Goal: Task Accomplishment & Management: Manage account settings

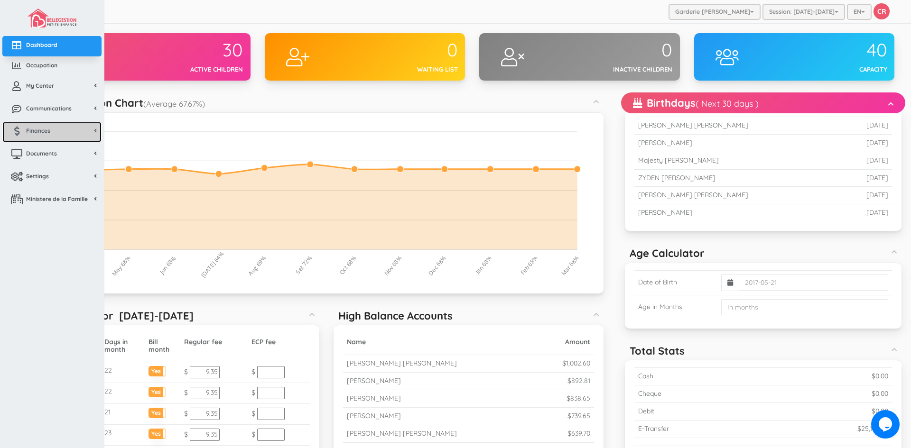
click at [48, 135] on link "Finances" at bounding box center [51, 132] width 99 height 20
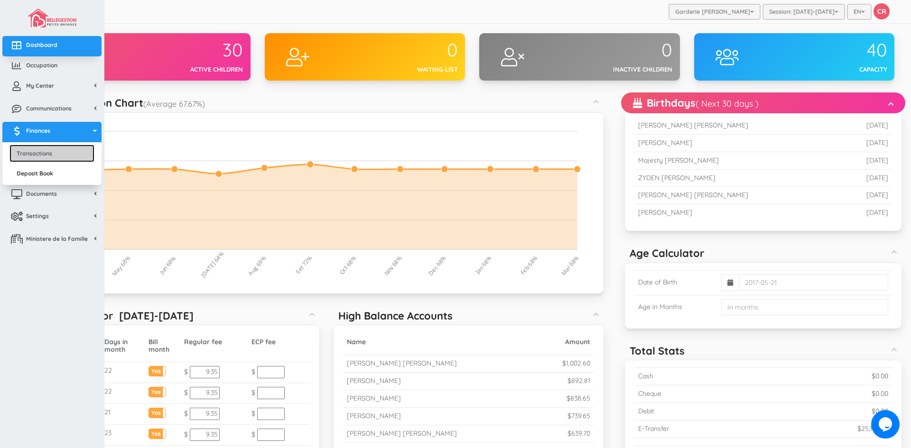
click at [45, 153] on link "Transactions" at bounding box center [51, 154] width 85 height 18
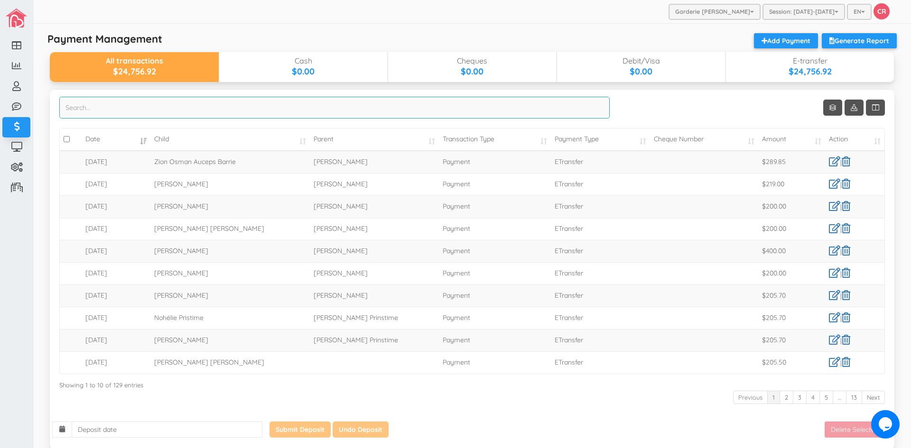
click at [90, 112] on input "search" at bounding box center [334, 108] width 550 height 22
click at [79, 111] on input "sarah" at bounding box center [334, 108] width 550 height 22
click at [89, 108] on input "sarah" at bounding box center [334, 108] width 550 height 22
type input "s"
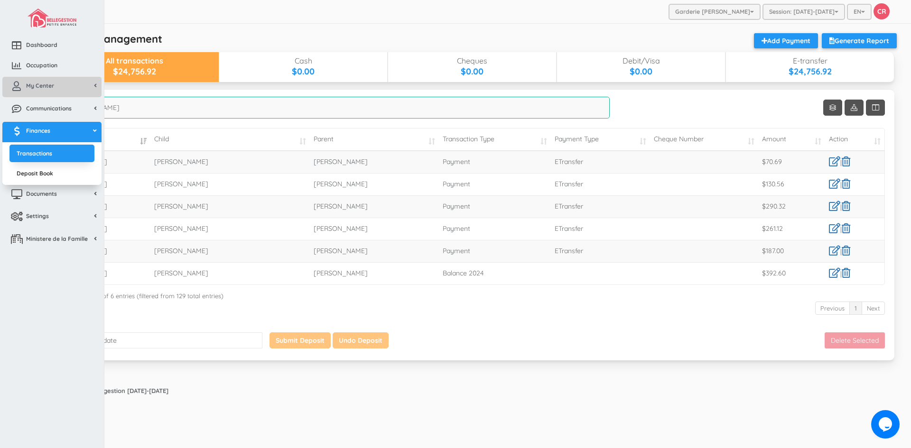
type input "mariam"
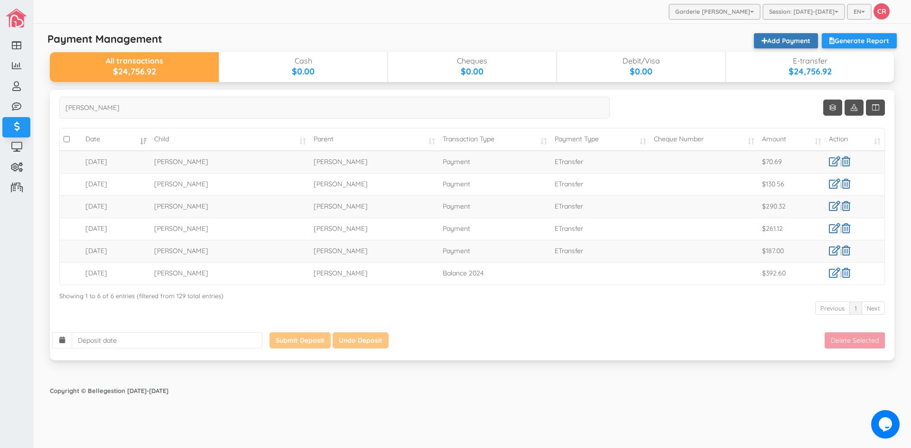
click at [789, 41] on link "Add Payment" at bounding box center [786, 40] width 64 height 15
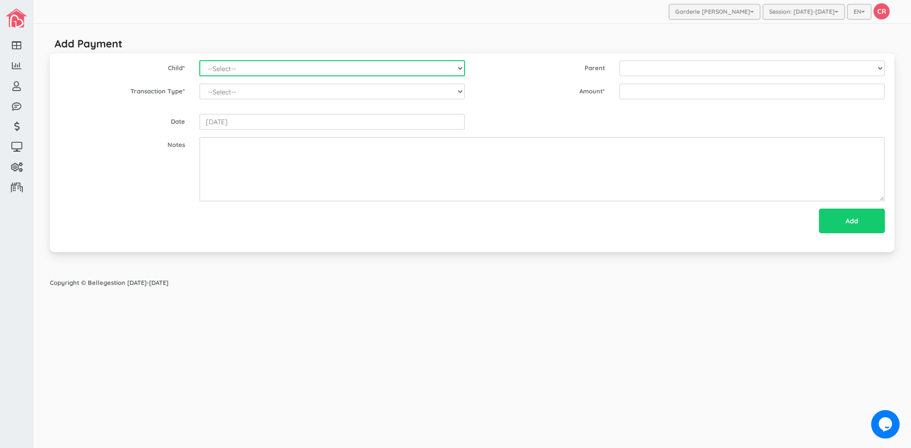
click at [377, 76] on select "--Select-- Alexander Romeo Zamora Alistair Reaksatith Kheng Asher Osborne Willi…" at bounding box center [332, 68] width 266 height 16
select select "1431"
click at [199, 60] on select "--Select-- [PERSON_NAME] [PERSON_NAME] [PERSON_NAME] [PERSON_NAME] [PERSON_NAME…" at bounding box center [332, 68] width 266 height 16
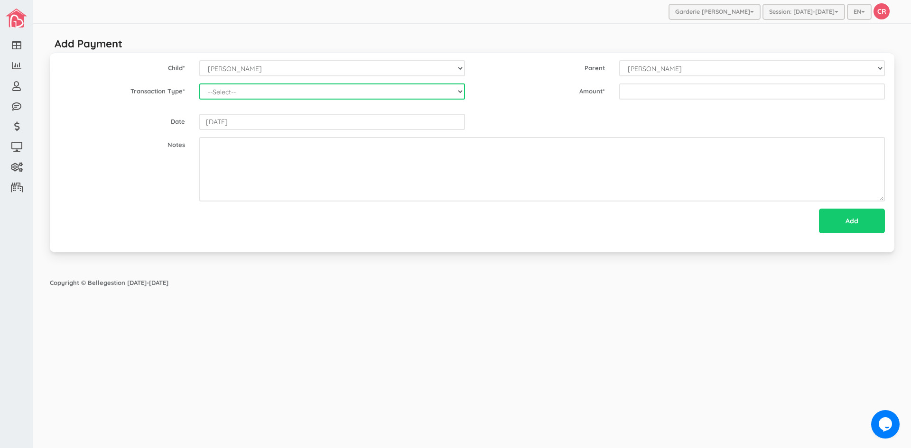
click at [462, 92] on select "--Select-- Balance Administrative credit Payment ChargeNSF Check Returned Contr…" at bounding box center [332, 92] width 266 height 16
select select "Payment"
click at [199, 84] on select "--Select-- Balance Administrative credit Payment ChargeNSF Check Returned Contr…" at bounding box center [332, 92] width 266 height 16
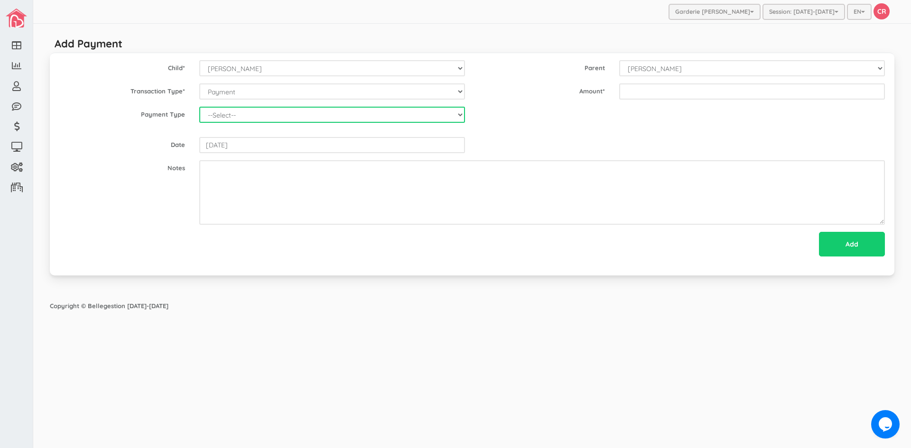
click at [288, 111] on select "--Select-- Cash Cheque Debit E-transfer" at bounding box center [332, 115] width 266 height 16
select select "ETransfer"
click at [199, 107] on select "--Select-- Cash Cheque Debit E-transfer" at bounding box center [332, 115] width 266 height 16
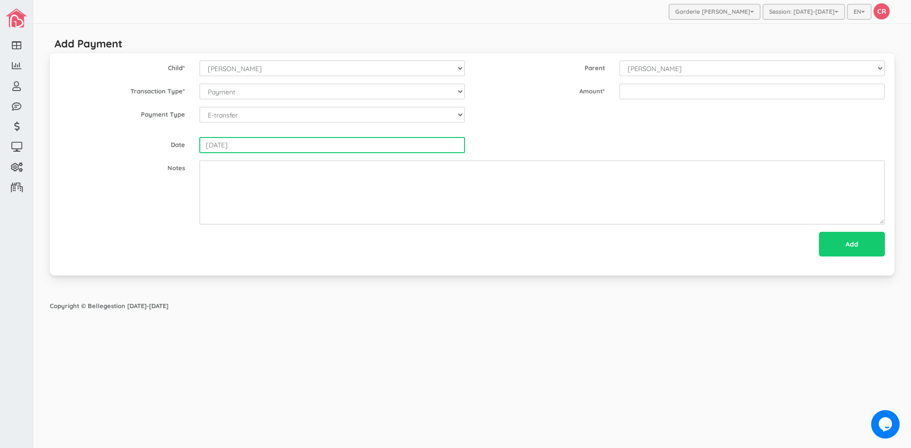
click at [254, 148] on input "2025-10-03" at bounding box center [332, 145] width 266 height 16
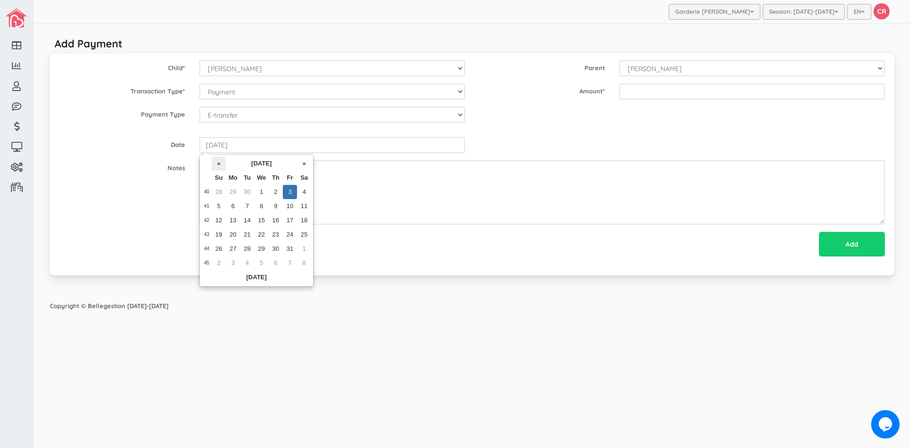
drag, startPoint x: 218, startPoint y: 166, endPoint x: 223, endPoint y: 179, distance: 14.7
click at [218, 166] on th "«" at bounding box center [219, 164] width 14 height 14
click at [289, 233] on td "26" at bounding box center [290, 235] width 14 height 14
type input "2025-09-26"
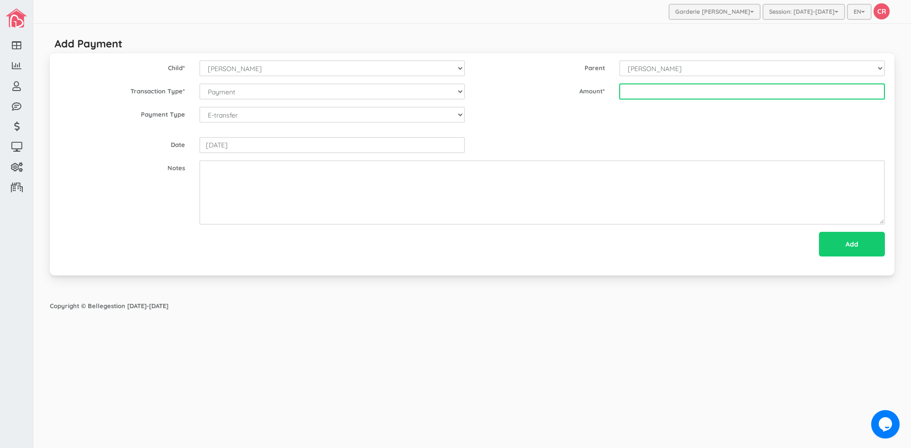
click at [646, 96] on input "text" at bounding box center [752, 92] width 266 height 16
type input "25.82"
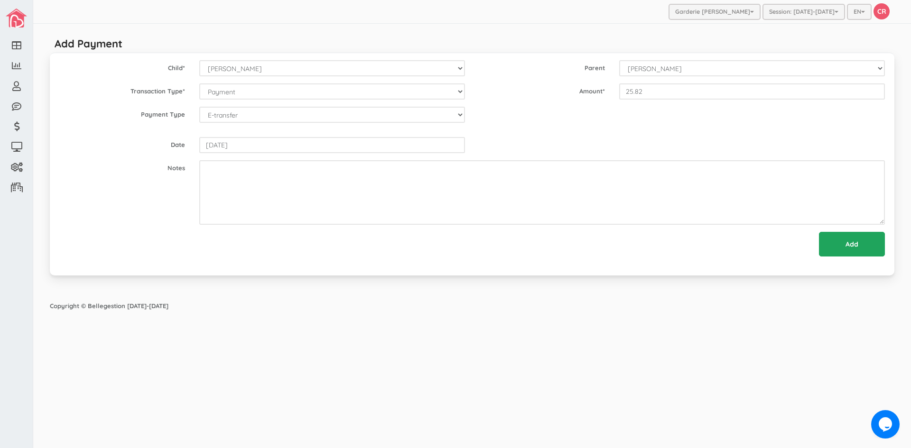
click at [852, 244] on input "Add" at bounding box center [852, 244] width 66 height 25
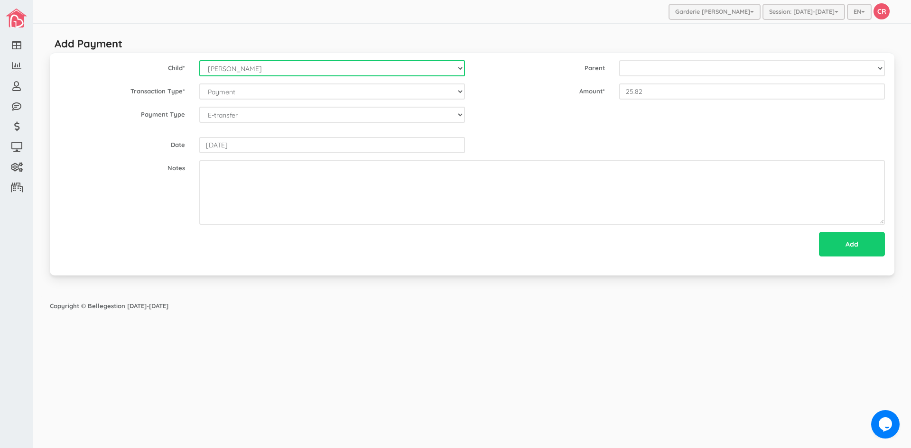
click at [331, 72] on select "--Select-- Alexander Romeo Zamora Alistair Reaksatith Kheng Asher Osborne Willi…" at bounding box center [332, 68] width 266 height 16
select select "1431"
click at [199, 60] on select "--Select-- Alexander Romeo Zamora Alistair Reaksatith Kheng Asher Osborne Willi…" at bounding box center [332, 68] width 266 height 16
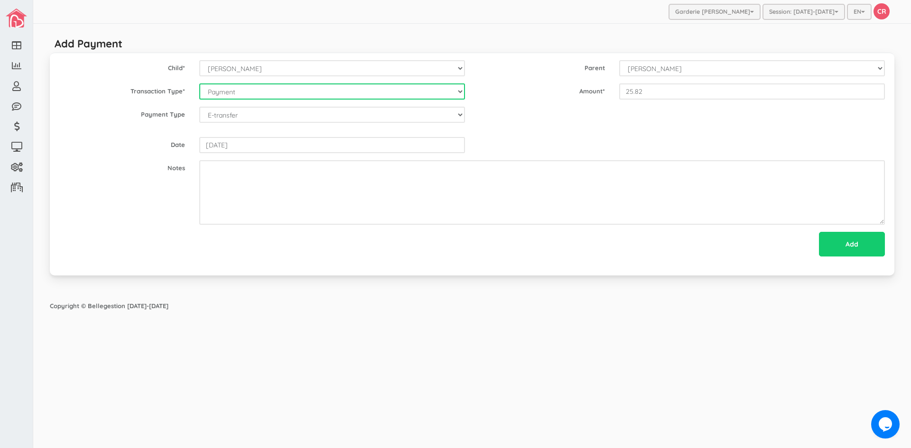
click at [376, 97] on select "--Select-- Balance Administrative credit Payment ChargeNSF Check Returned Contr…" at bounding box center [332, 92] width 266 height 16
select select "Payment"
click at [199, 84] on select "--Select-- Balance Administrative credit Payment ChargeNSF Check Returned Contr…" at bounding box center [332, 92] width 266 height 16
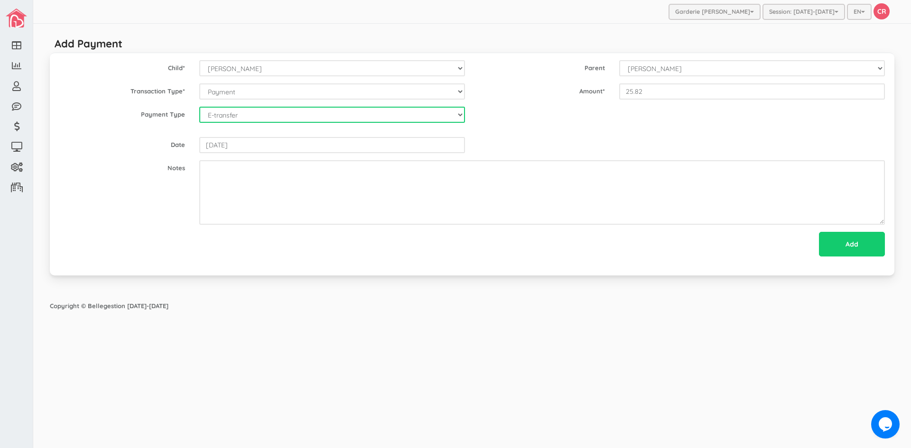
click at [255, 116] on select "--Select-- Cash Cheque Debit E-transfer" at bounding box center [332, 115] width 266 height 16
select select "ETransfer"
click at [199, 107] on select "--Select-- Cash Cheque Debit E-transfer" at bounding box center [332, 115] width 266 height 16
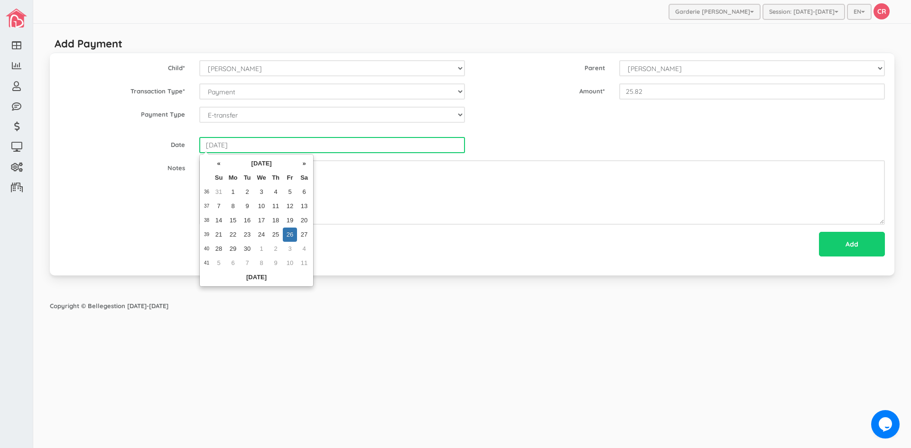
click at [251, 149] on input "2025-09-26" at bounding box center [332, 145] width 266 height 16
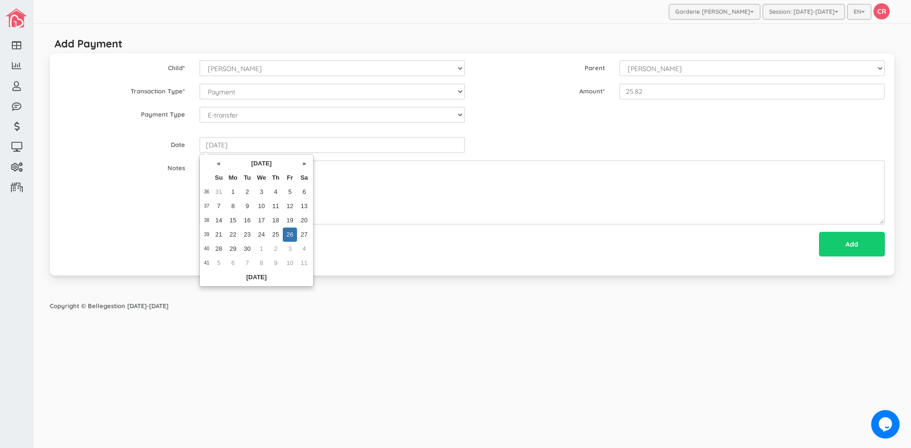
click at [289, 233] on td "26" at bounding box center [290, 235] width 14 height 14
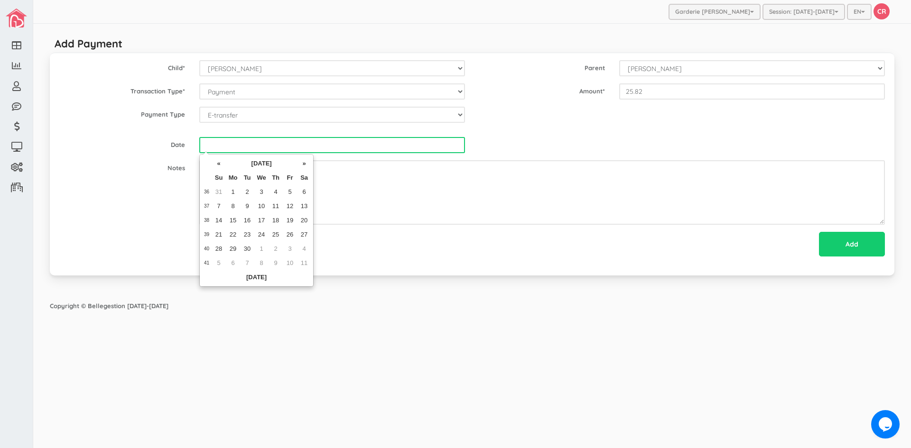
click at [207, 147] on input "text" at bounding box center [332, 145] width 266 height 16
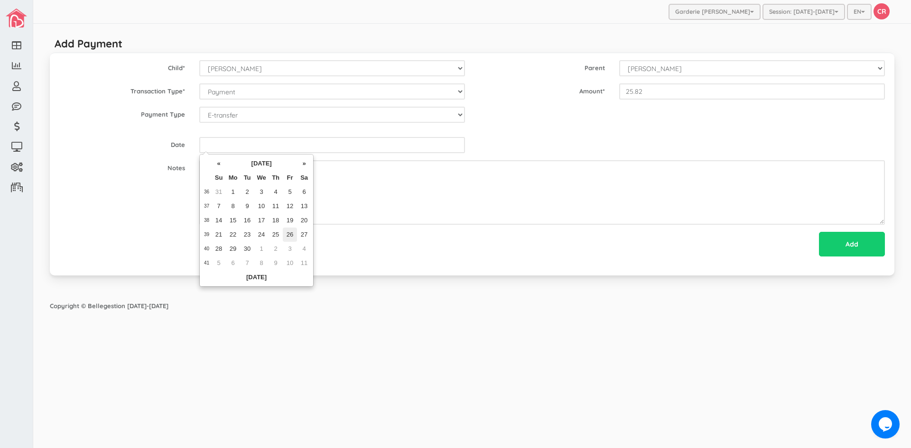
click at [289, 237] on td "26" at bounding box center [290, 235] width 14 height 14
type input "2025-09-26"
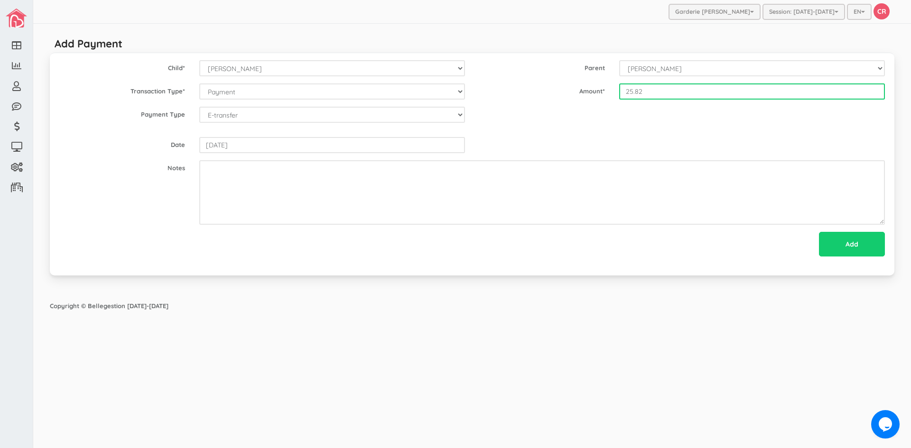
click at [636, 91] on input "25.82" at bounding box center [752, 92] width 266 height 16
type input "142.62"
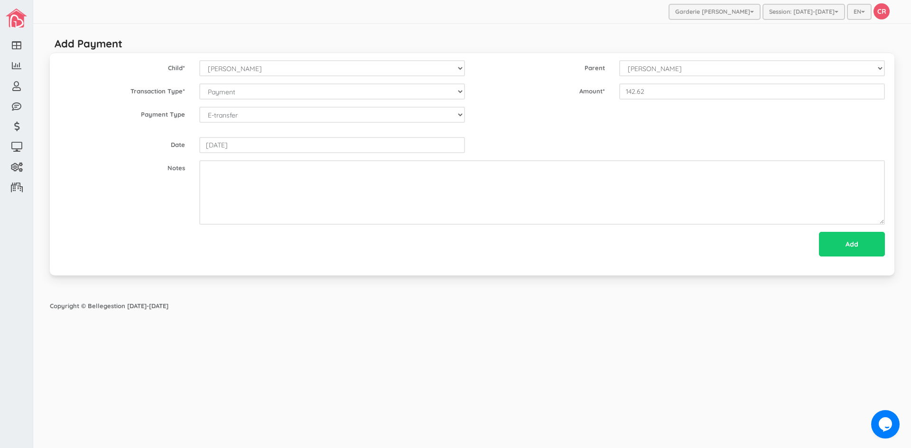
click at [643, 134] on form "Child * --Select-- Alexander Romeo Zamora Alistair Reaksatith Kheng Asher Osbor…" at bounding box center [472, 159] width 826 height 199
click at [861, 244] on input "Add" at bounding box center [852, 244] width 66 height 25
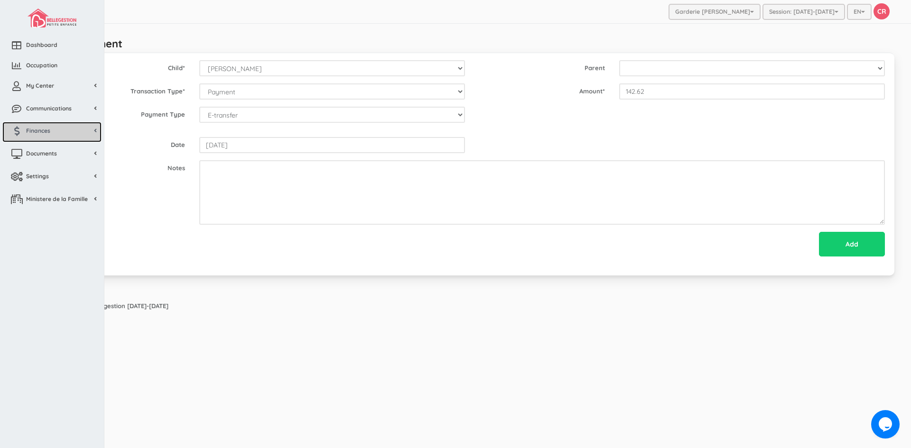
click at [44, 136] on link "Finances" at bounding box center [51, 132] width 99 height 20
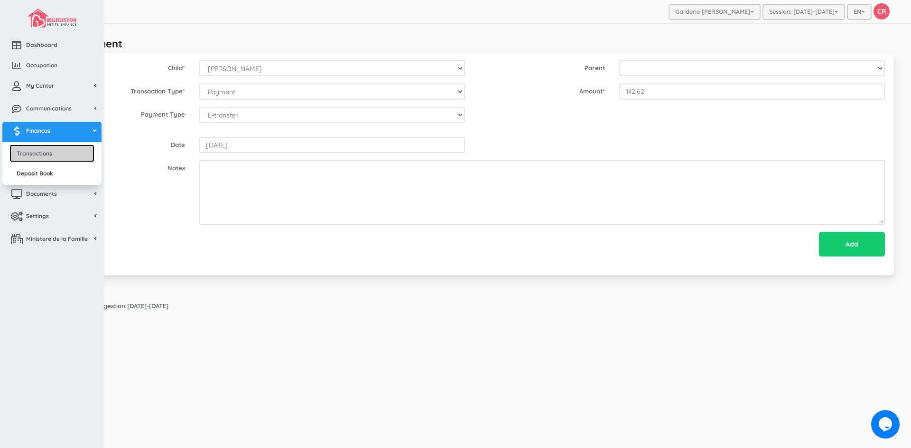
click at [45, 156] on link "Transactions" at bounding box center [51, 154] width 85 height 18
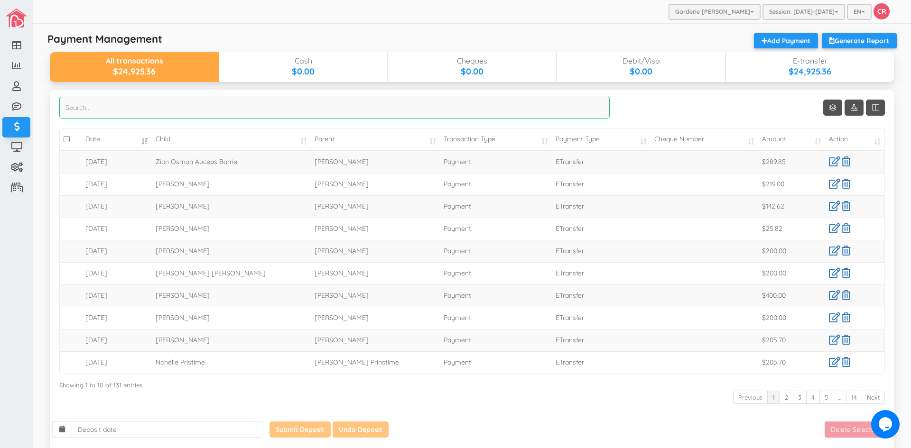
click at [84, 113] on input "search" at bounding box center [334, 108] width 550 height 22
type input "melod"
click at [761, 40] on link "Add Payment" at bounding box center [786, 40] width 64 height 15
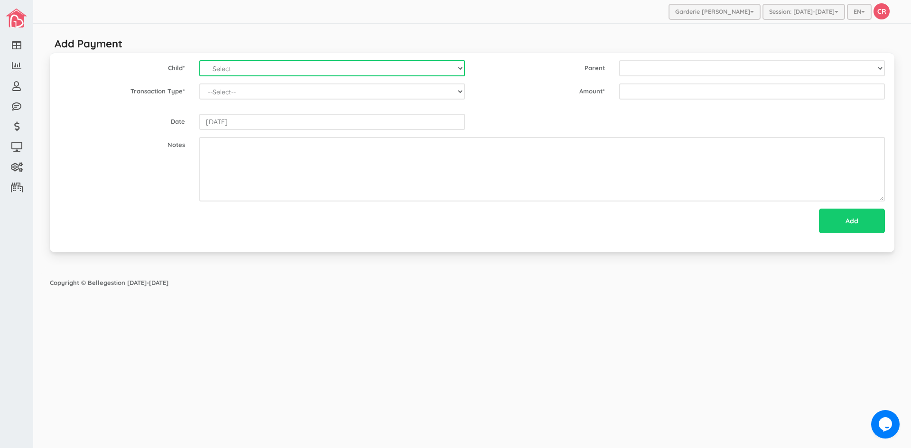
click at [410, 73] on select "--Select-- [PERSON_NAME] [PERSON_NAME] [PERSON_NAME] [PERSON_NAME] [PERSON_NAME…" at bounding box center [332, 68] width 266 height 16
select select "1528"
click at [199, 60] on select "--Select-- [PERSON_NAME] [PERSON_NAME] [PERSON_NAME] [PERSON_NAME] [PERSON_NAME…" at bounding box center [332, 68] width 266 height 16
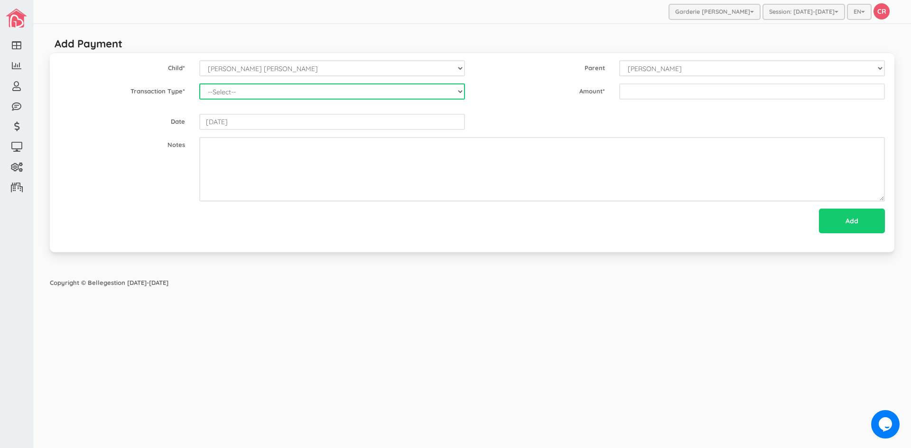
click at [450, 93] on select "--Select-- Balance Administrative credit Payment ChargeNSF Check Returned Contr…" at bounding box center [332, 92] width 266 height 16
select select "Payment"
click at [199, 84] on select "--Select-- Balance Administrative credit Payment ChargeNSF Check Returned Contr…" at bounding box center [332, 92] width 266 height 16
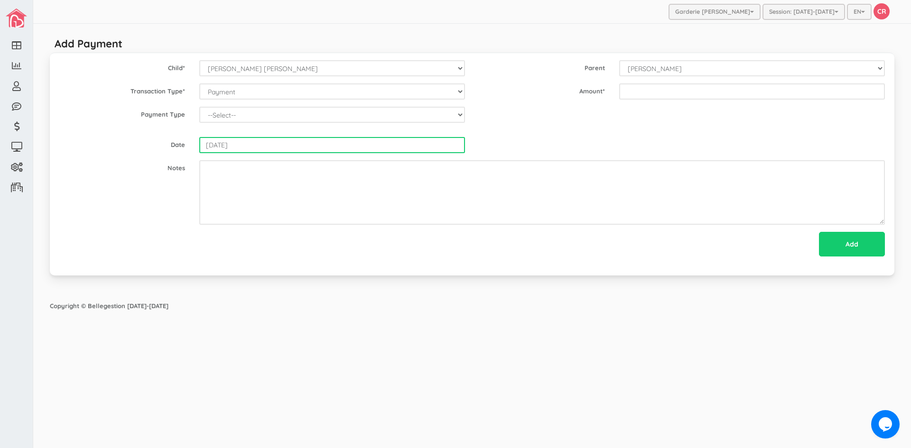
click at [290, 141] on input "[DATE]" at bounding box center [332, 145] width 266 height 16
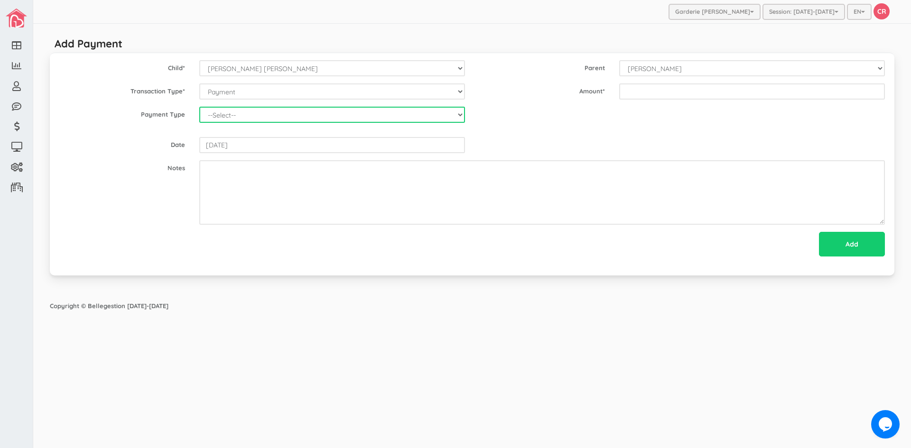
click at [249, 120] on select "--Select-- Cash Cheque Debit E-transfer" at bounding box center [332, 115] width 266 height 16
click at [249, 116] on select "--Select-- Cash Cheque Debit E-transfer" at bounding box center [332, 115] width 266 height 16
select select "ETransfer"
click at [199, 107] on select "--Select-- Cash Cheque Debit E-transfer" at bounding box center [332, 115] width 266 height 16
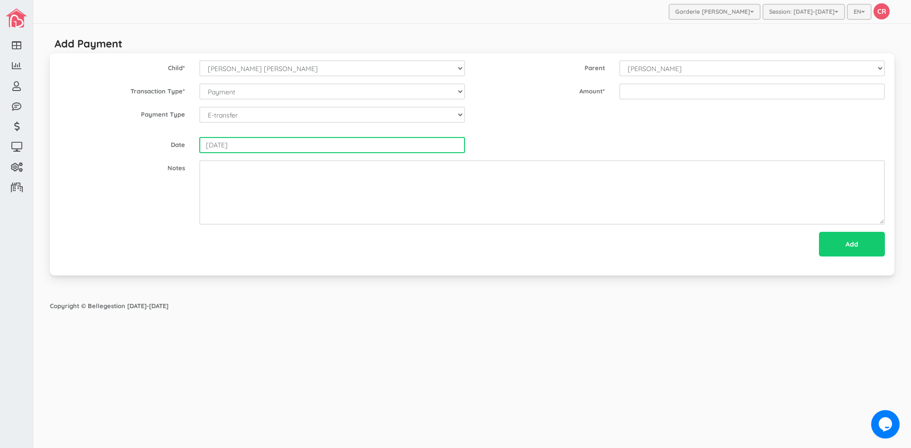
click at [250, 148] on input "[DATE]" at bounding box center [332, 145] width 266 height 16
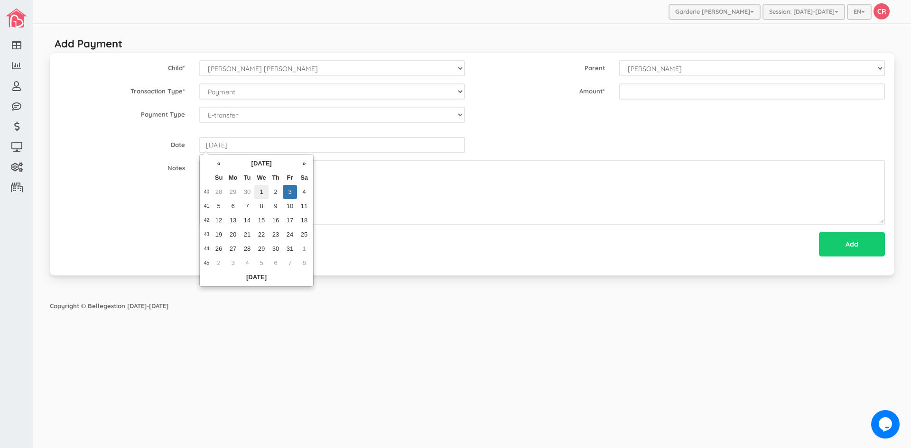
click at [259, 192] on td "1" at bounding box center [261, 192] width 14 height 14
type input "[DATE]"
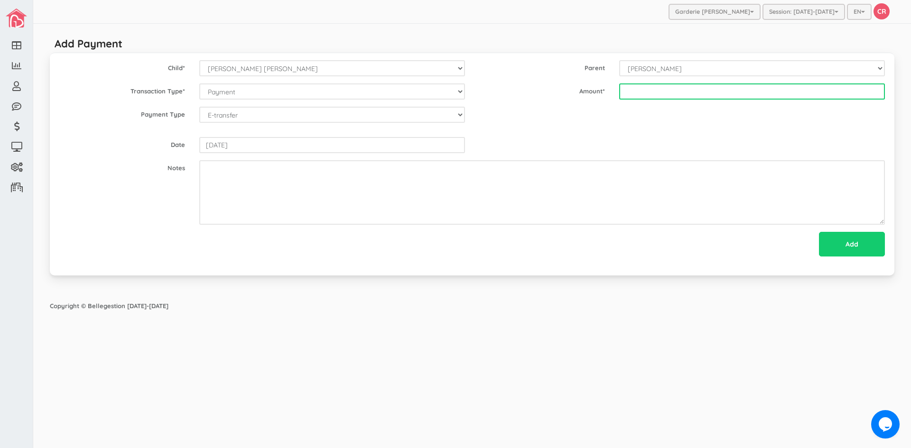
click at [643, 94] on input "text" at bounding box center [752, 92] width 266 height 16
type input "215.05"
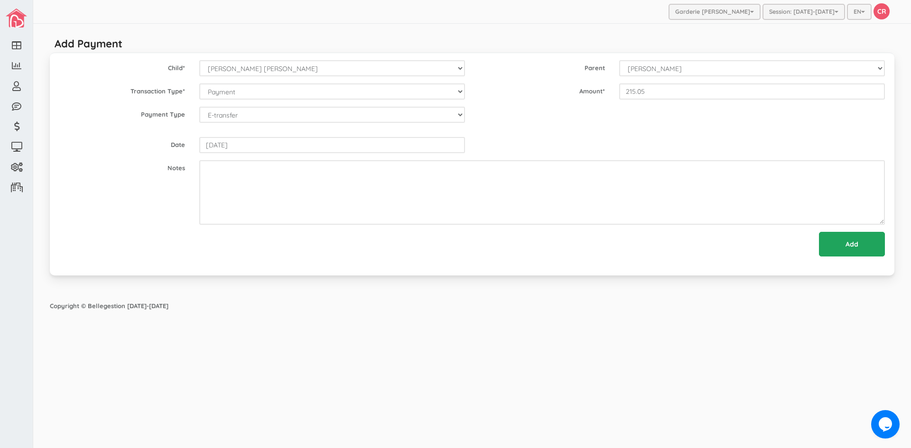
click at [845, 243] on input "Add" at bounding box center [852, 244] width 66 height 25
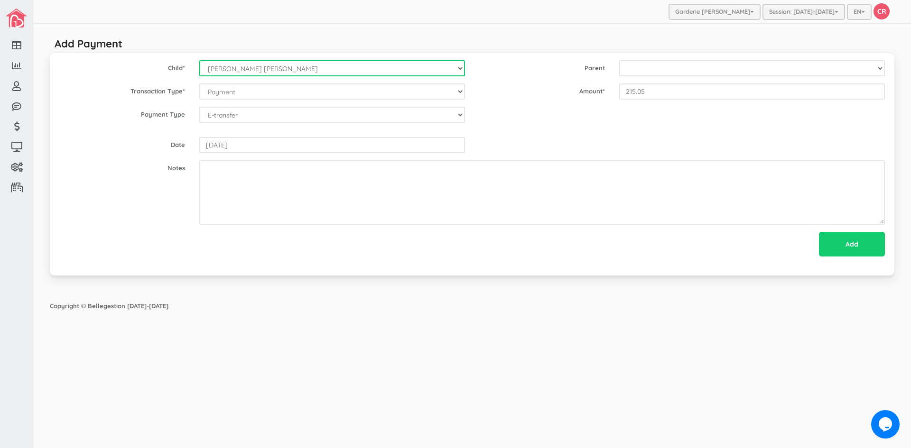
click at [462, 68] on select "--Select-- [PERSON_NAME] [PERSON_NAME] [PERSON_NAME] [PERSON_NAME] [PERSON_NAME…" at bounding box center [332, 68] width 266 height 16
select select "1698"
click at [199, 60] on select "--Select-- [PERSON_NAME] [PERSON_NAME] [PERSON_NAME] [PERSON_NAME] [PERSON_NAME…" at bounding box center [332, 68] width 266 height 16
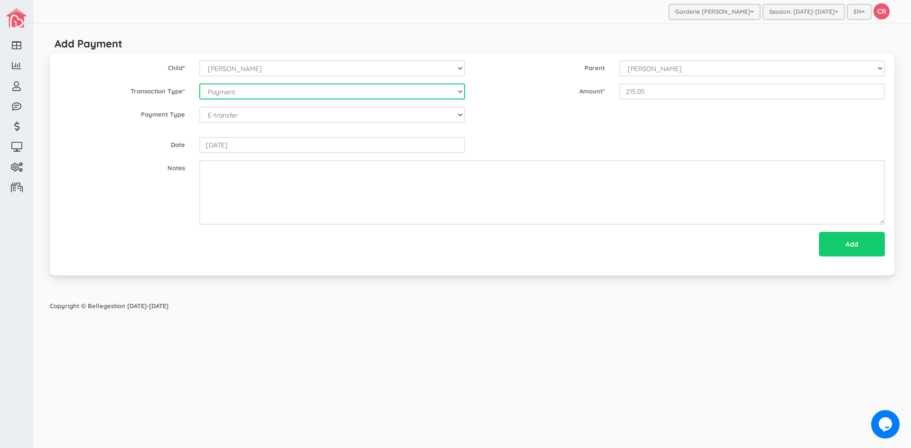
click at [457, 91] on select "--Select-- Balance Administrative credit Payment ChargeNSF Check Returned Contr…" at bounding box center [332, 92] width 266 height 16
select select "Payment"
click at [199, 84] on select "--Select-- Balance Administrative credit Payment ChargeNSF Check Returned Contr…" at bounding box center [332, 92] width 266 height 16
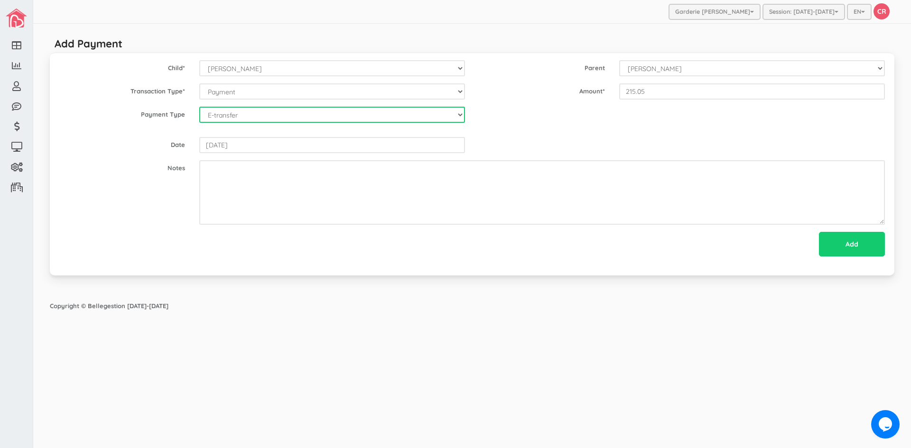
click at [239, 118] on select "--Select-- Cash Cheque Debit E-transfer" at bounding box center [332, 115] width 266 height 16
select select "ETransfer"
click at [199, 107] on select "--Select-- Cash Cheque Debit E-transfer" at bounding box center [332, 115] width 266 height 16
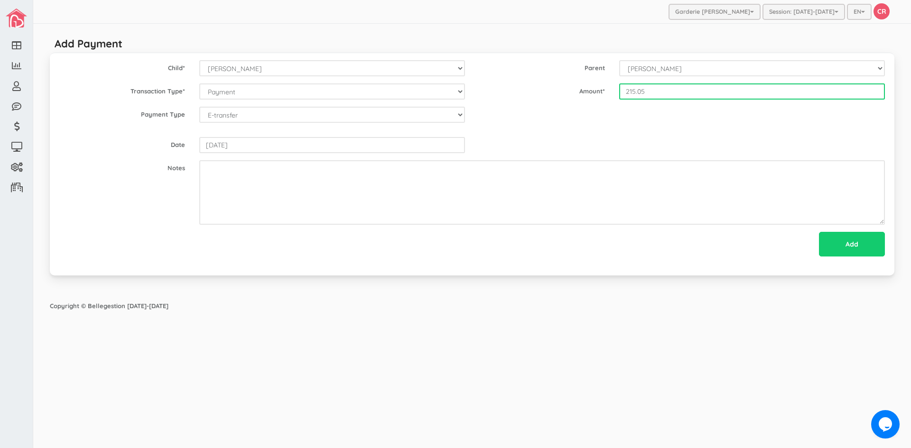
click at [634, 93] on input "215.05" at bounding box center [752, 92] width 266 height 16
type input "215.05"
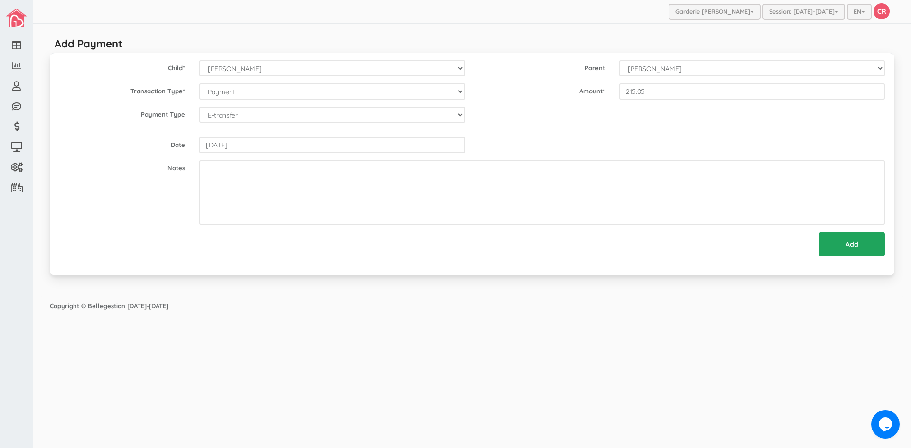
click at [840, 244] on input "Add" at bounding box center [852, 244] width 66 height 25
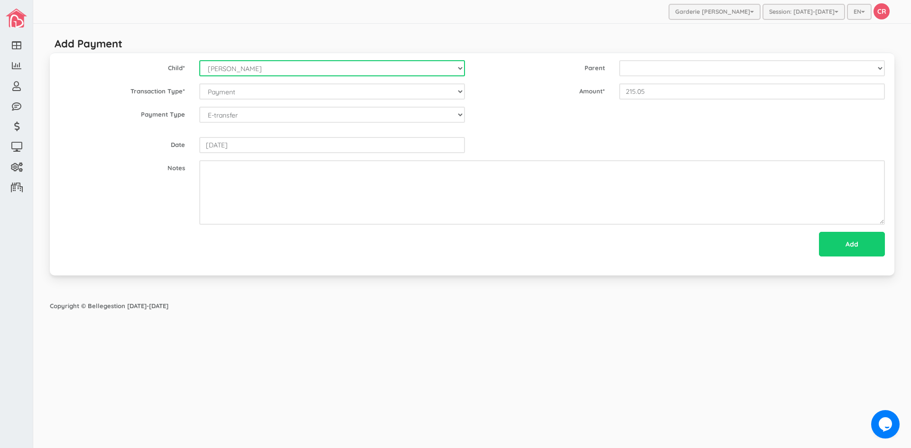
click at [461, 69] on select "--Select-- Alexander Romeo Zamora Alistair Reaksatith Kheng Asher Osborne Willi…" at bounding box center [332, 68] width 266 height 16
select select "1402"
click at [199, 60] on select "--Select-- Alexander Romeo Zamora Alistair Reaksatith Kheng Asher Osborne Willi…" at bounding box center [332, 68] width 266 height 16
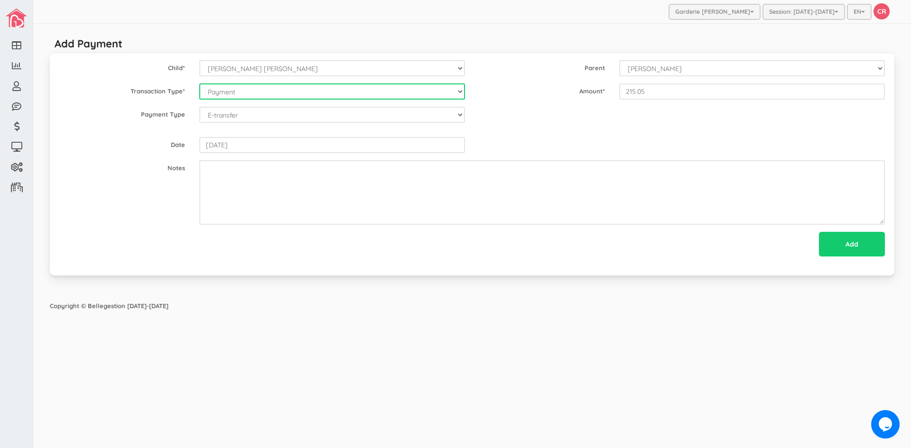
click at [459, 94] on select "--Select-- Balance Administrative credit Payment ChargeNSF Check Returned Contr…" at bounding box center [332, 92] width 266 height 16
select select "Payment"
click at [199, 84] on select "--Select-- Balance Administrative credit Payment ChargeNSF Check Returned Contr…" at bounding box center [332, 92] width 266 height 16
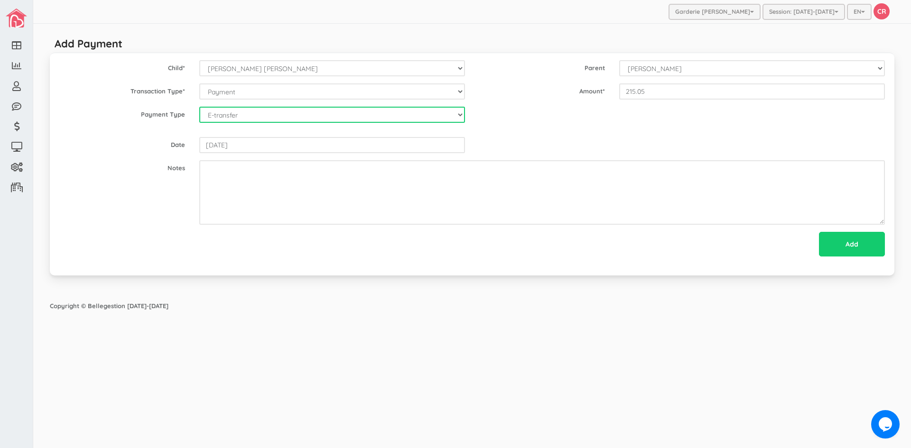
click at [259, 118] on select "--Select-- Cash Cheque Debit E-transfer" at bounding box center [332, 115] width 266 height 16
select select "ETransfer"
click at [199, 107] on select "--Select-- Cash Cheque Debit E-transfer" at bounding box center [332, 115] width 266 height 16
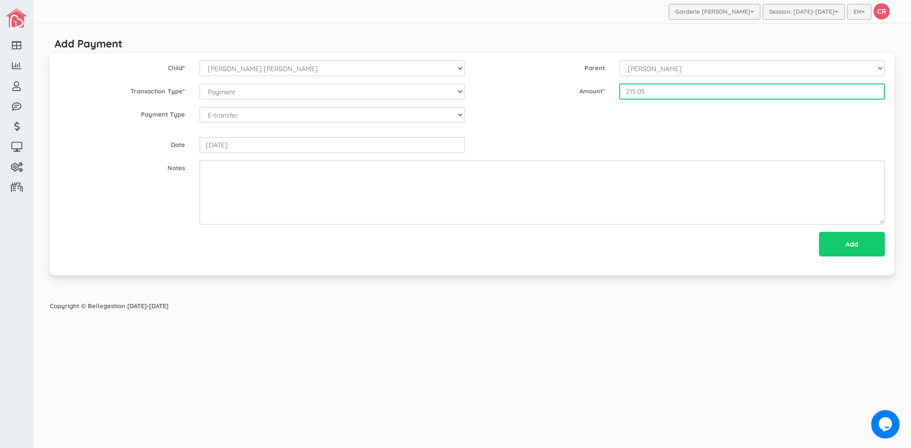
click at [628, 96] on input "215.05" at bounding box center [752, 92] width 266 height 16
type input "600"
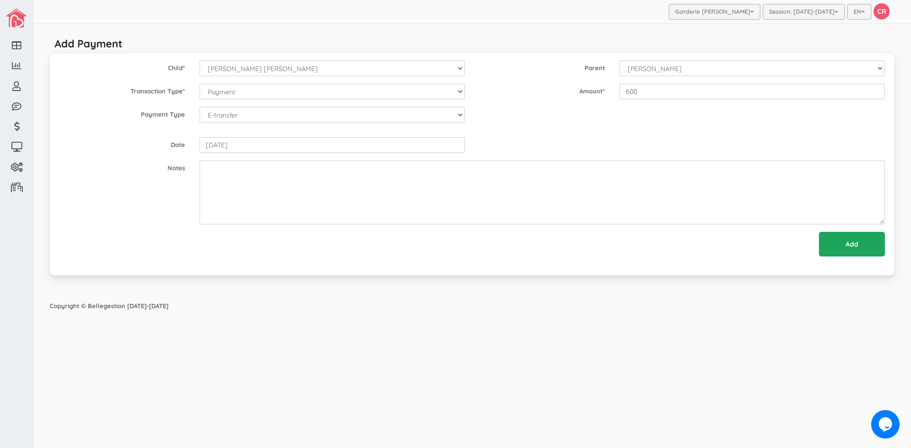
click at [845, 247] on input "Add" at bounding box center [852, 244] width 66 height 25
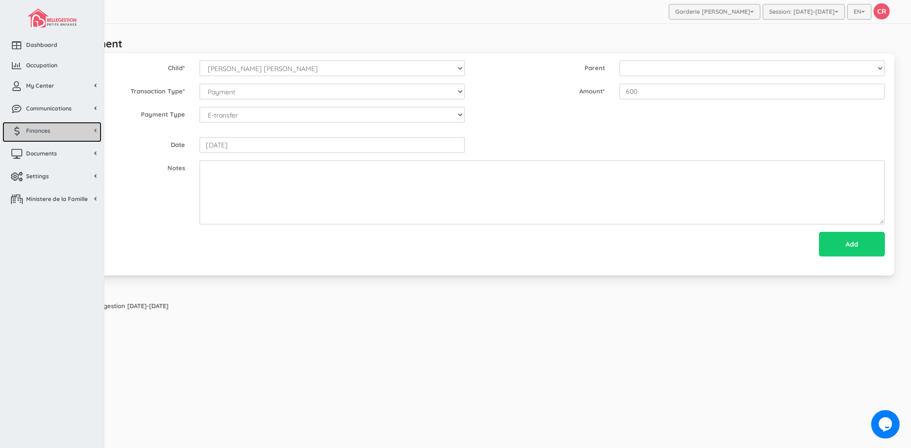
click at [45, 133] on span "Finances" at bounding box center [38, 131] width 24 height 8
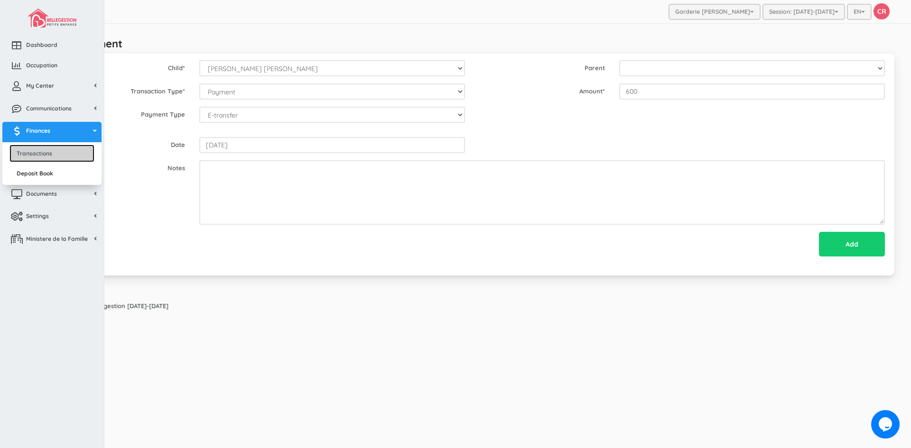
click at [46, 153] on link "Transactions" at bounding box center [51, 154] width 85 height 18
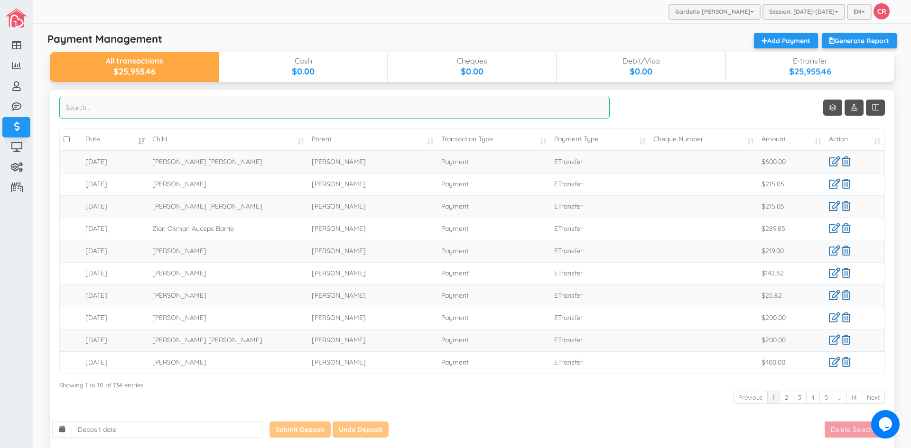
click at [93, 109] on input "search" at bounding box center [334, 108] width 550 height 22
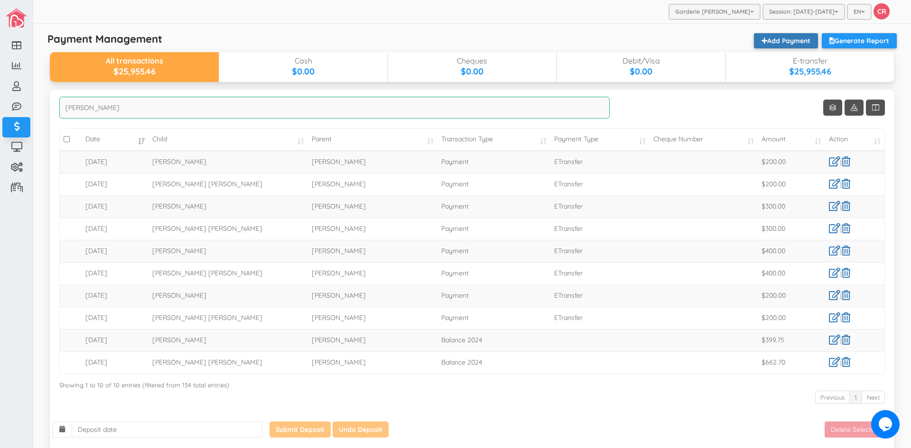
type input "[PERSON_NAME]"
click at [780, 39] on link "Add Payment" at bounding box center [786, 40] width 64 height 15
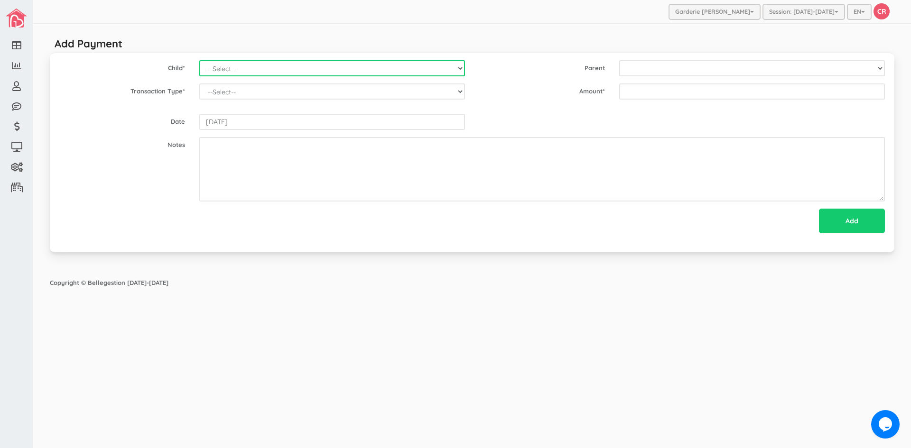
click at [461, 71] on select "--Select-- Alexander Romeo Zamora Alistair Reaksatith Kheng Asher Osborne Willi…" at bounding box center [332, 68] width 266 height 16
select select "1713"
click at [199, 60] on select "--Select-- Alexander Romeo Zamora Alistair Reaksatith Kheng Asher Osborne Willi…" at bounding box center [332, 68] width 266 height 16
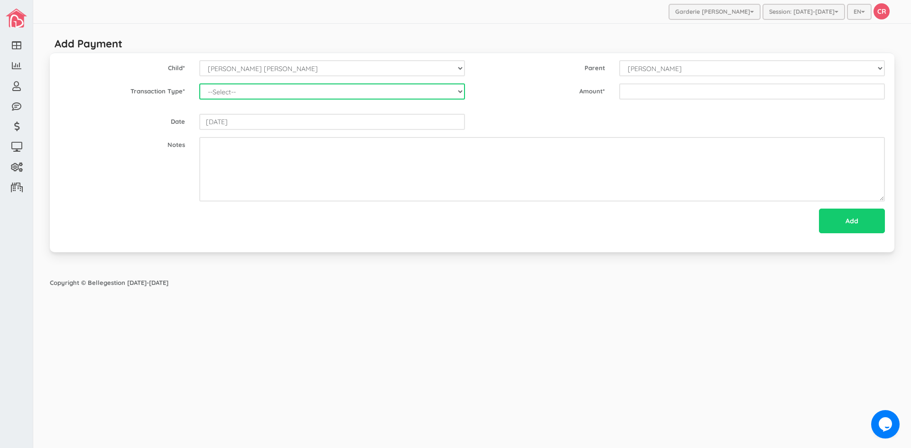
click at [297, 97] on select "--Select-- Balance Administrative credit Payment ChargeNSF Check Returned Contr…" at bounding box center [332, 92] width 266 height 16
select select "Payment"
click at [199, 84] on select "--Select-- Balance Administrative credit Payment ChargeNSF Check Returned Contr…" at bounding box center [332, 92] width 266 height 16
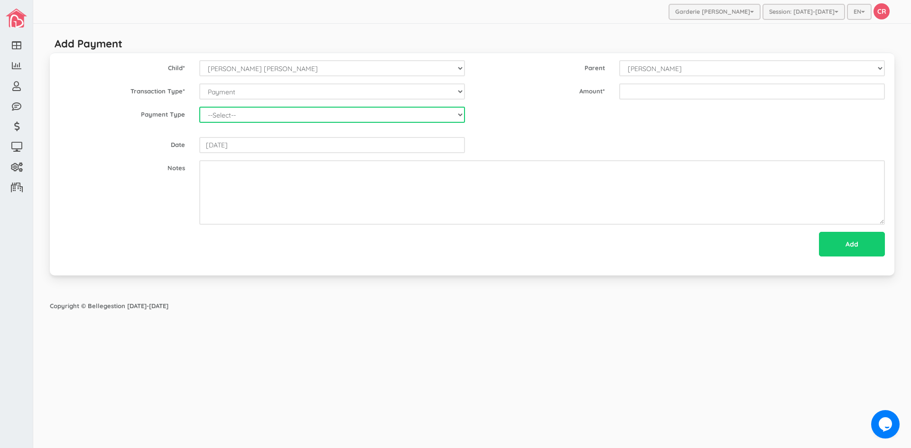
click at [238, 117] on select "--Select-- Cash Cheque Debit E-transfer" at bounding box center [332, 115] width 266 height 16
select select "ETransfer"
click at [199, 107] on select "--Select-- Cash Cheque Debit E-transfer" at bounding box center [332, 115] width 266 height 16
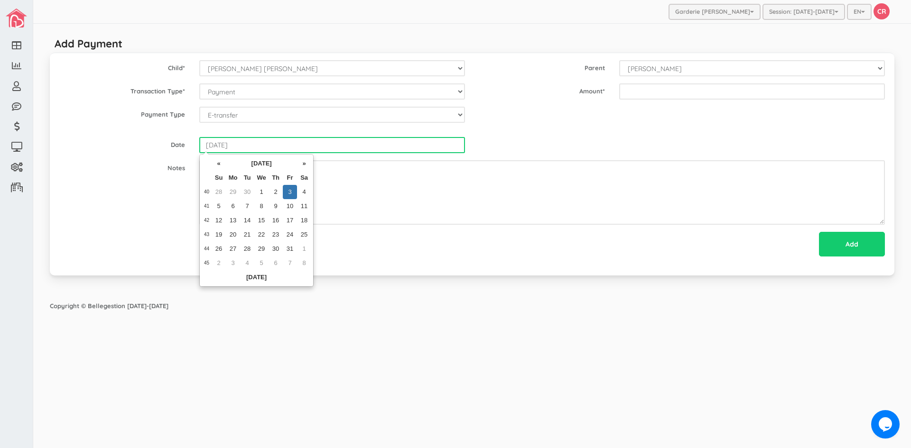
click at [269, 137] on input "2025-10-03" at bounding box center [332, 145] width 266 height 16
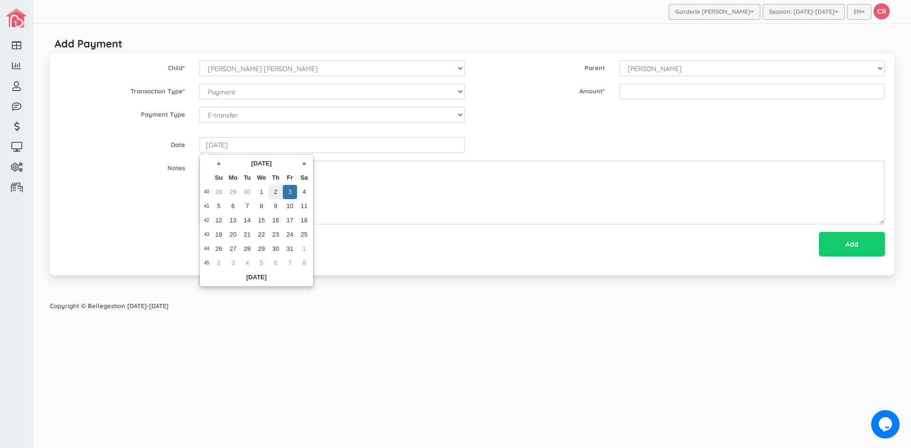
click at [275, 187] on td "2" at bounding box center [276, 192] width 14 height 14
type input "2025-10-02"
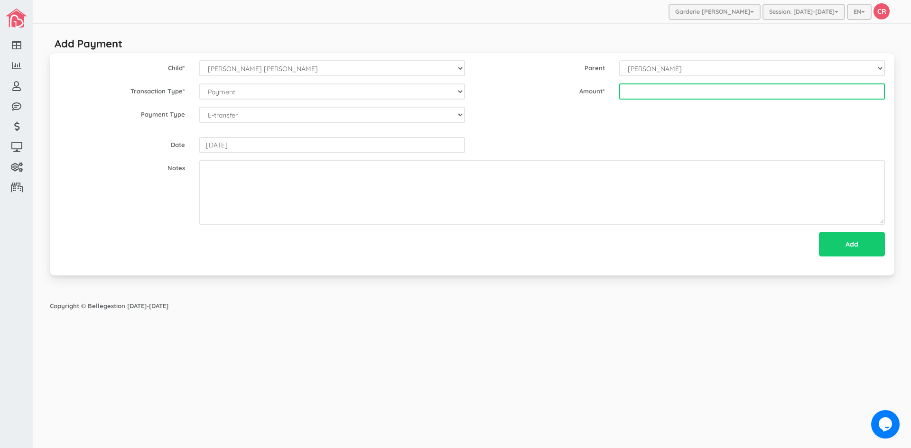
click at [655, 93] on input "text" at bounding box center [752, 92] width 266 height 16
type input "200"
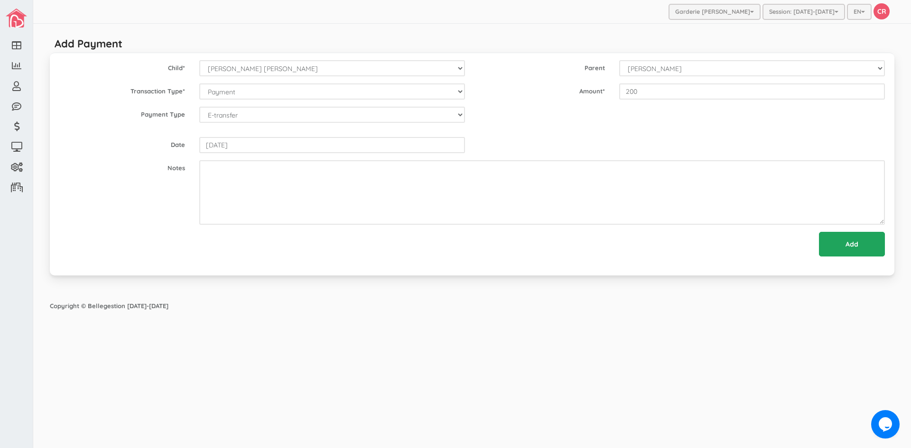
click at [851, 241] on input "Add" at bounding box center [852, 244] width 66 height 25
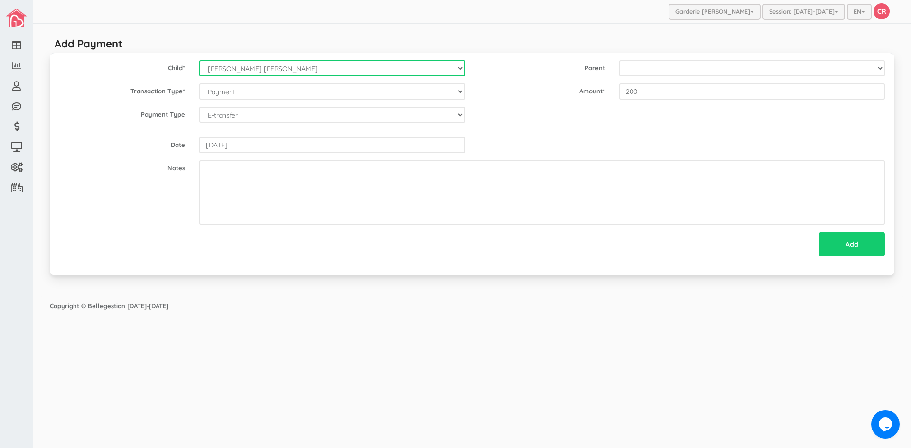
click at [461, 68] on select "--Select-- Alexander Romeo Zamora Alistair Reaksatith Kheng Asher Osborne Willi…" at bounding box center [332, 68] width 266 height 16
select select "861"
click at [199, 60] on select "--Select-- Alexander Romeo Zamora Alistair Reaksatith Kheng Asher Osborne Willi…" at bounding box center [332, 68] width 266 height 16
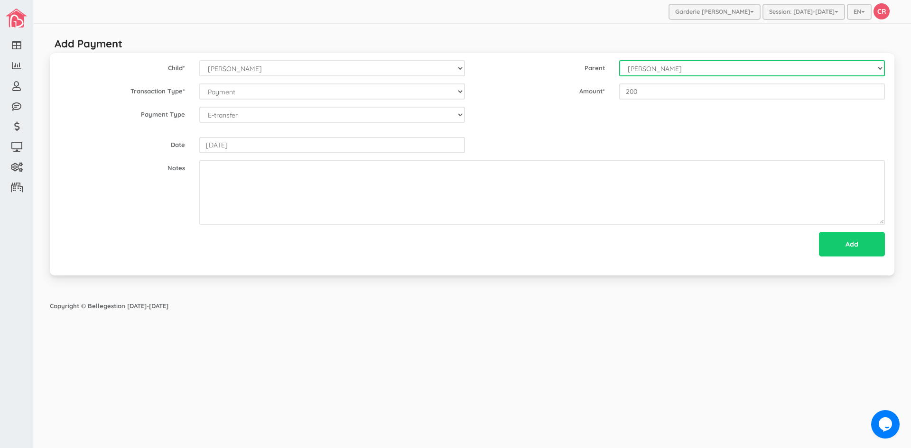
select select "861"
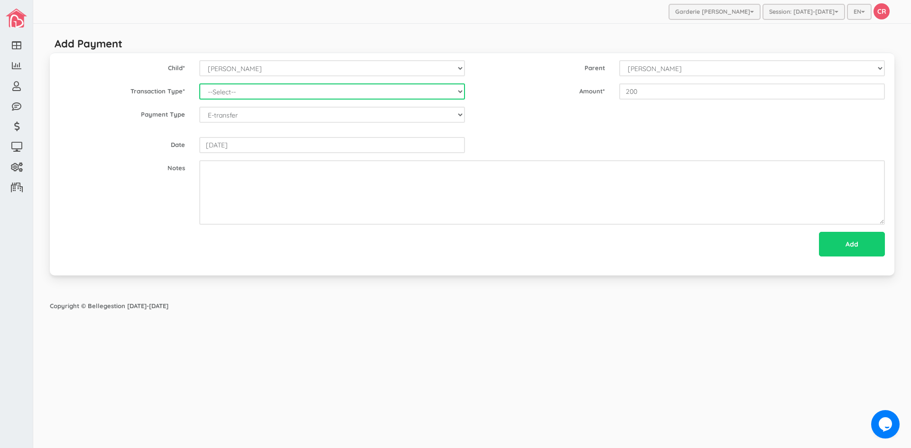
select select "Payment"
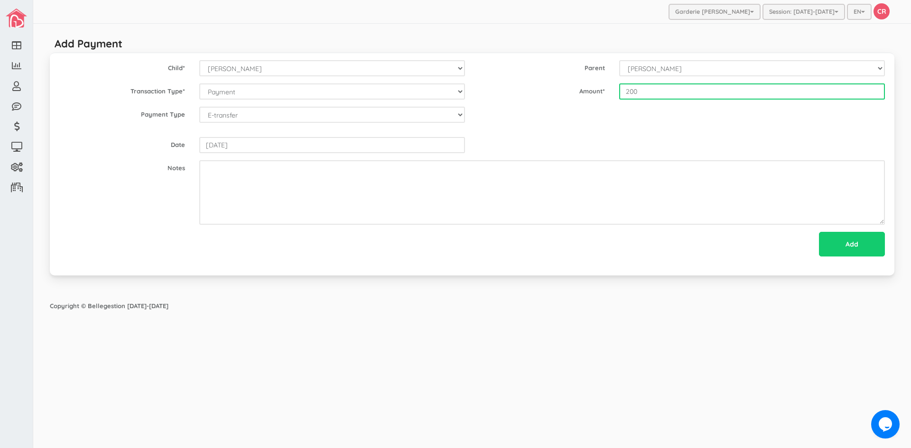
type input "200"
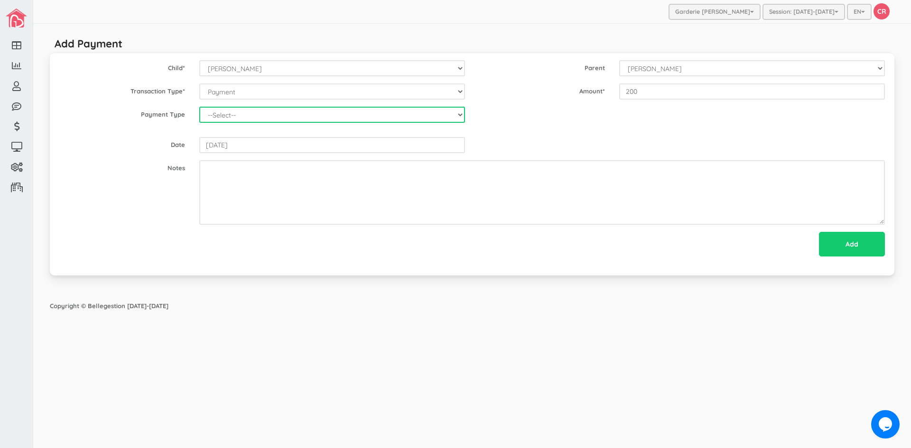
select select "ETransfer"
click at [199, 107] on select "--Select-- Cash Cheque Debit E-transfer" at bounding box center [332, 115] width 266 height 16
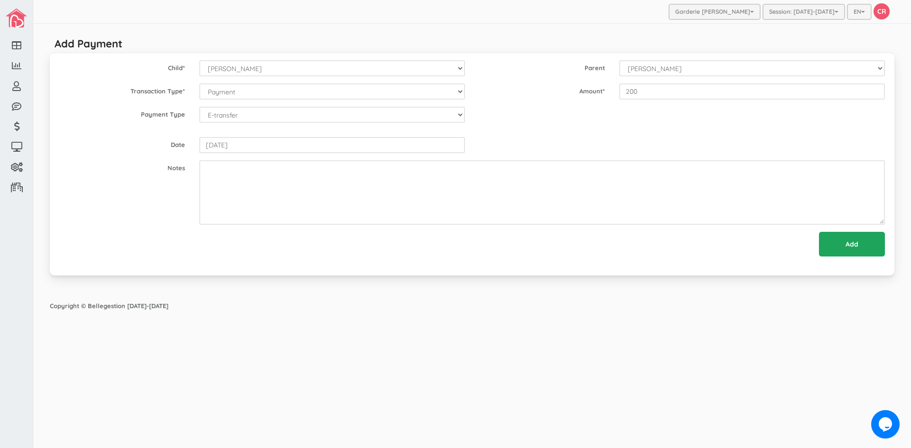
click at [845, 236] on input "Add" at bounding box center [852, 244] width 66 height 25
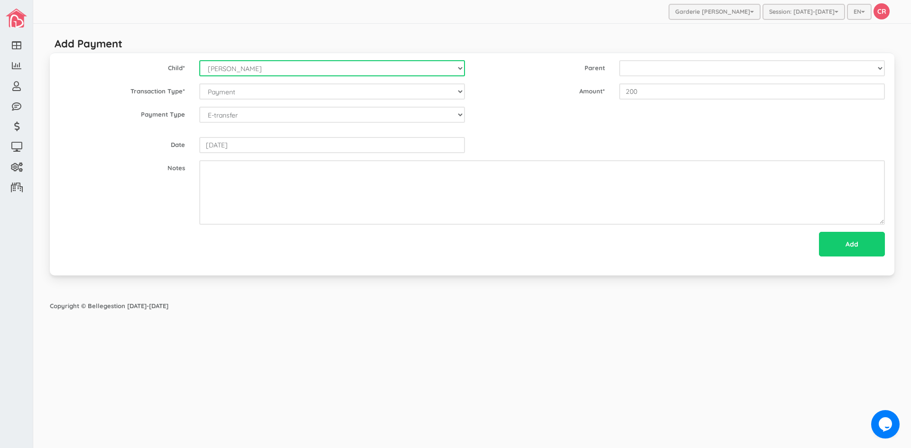
click at [461, 71] on select "--Select-- Alexander Romeo Zamora Alistair Reaksatith Kheng Asher Osborne Willi…" at bounding box center [332, 68] width 266 height 16
click at [199, 60] on select "--Select-- Alexander Romeo Zamora Alistair Reaksatith Kheng Asher Osborne Willi…" at bounding box center [332, 68] width 266 height 16
click at [461, 67] on select "--Select-- Alexander Romeo Zamora Alistair Reaksatith Kheng Asher Osborne Willi…" at bounding box center [332, 68] width 266 height 16
click at [199, 60] on select "--Select-- Alexander Romeo Zamora Alistair Reaksatith Kheng Asher Osborne Willi…" at bounding box center [332, 68] width 266 height 16
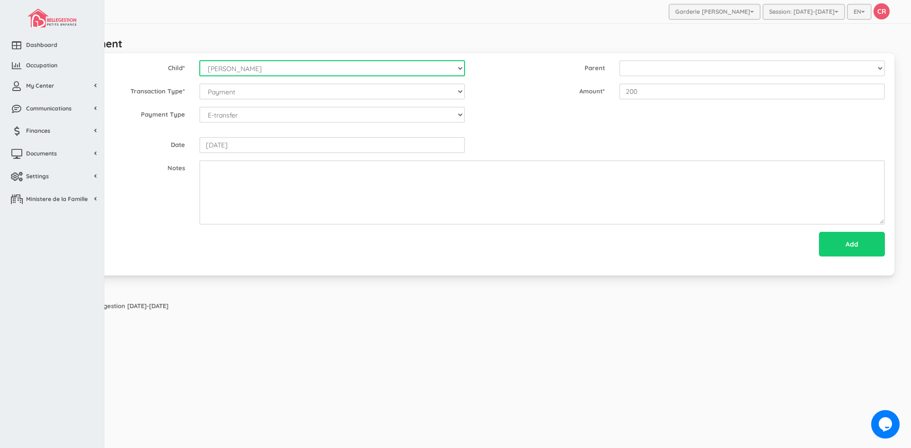
select select "1646"
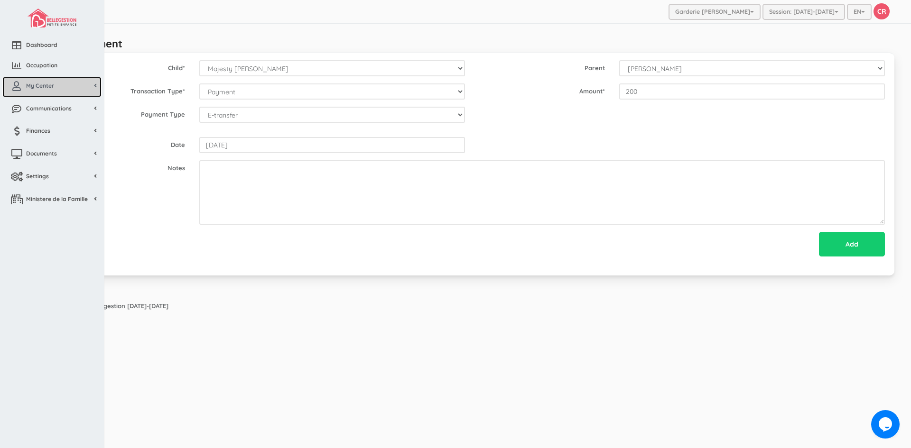
click at [59, 83] on link "My Center" at bounding box center [51, 87] width 99 height 20
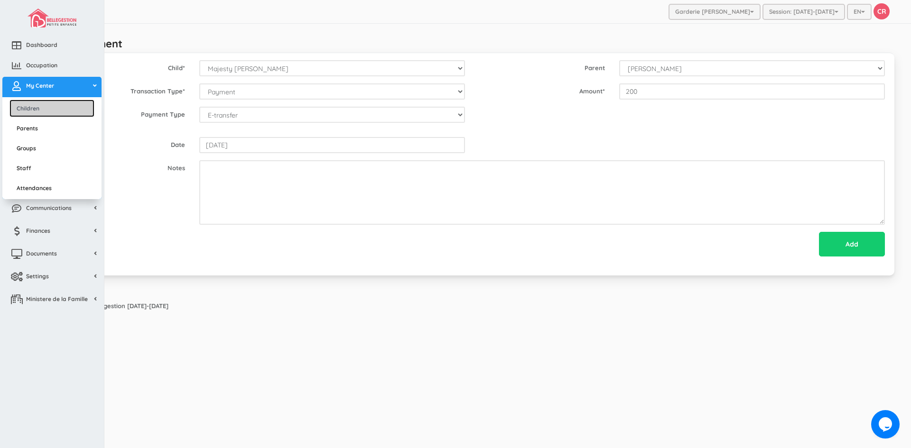
click at [49, 113] on link "Children" at bounding box center [51, 109] width 85 height 18
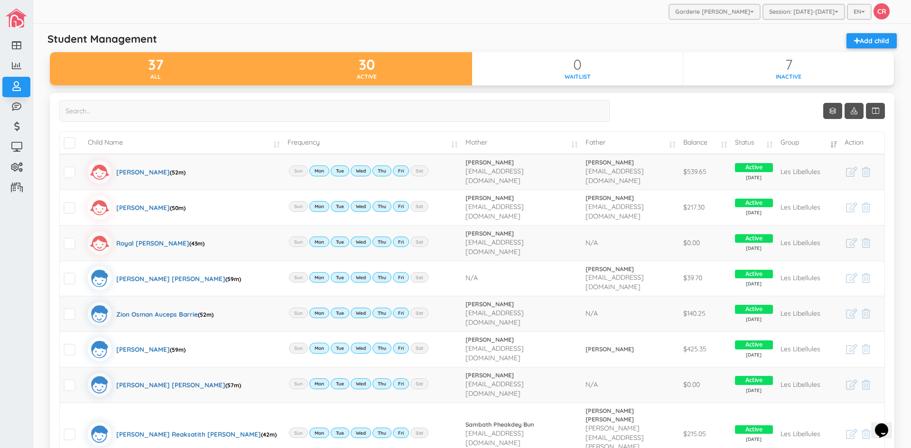
click at [374, 71] on div "30" at bounding box center [366, 65] width 211 height 16
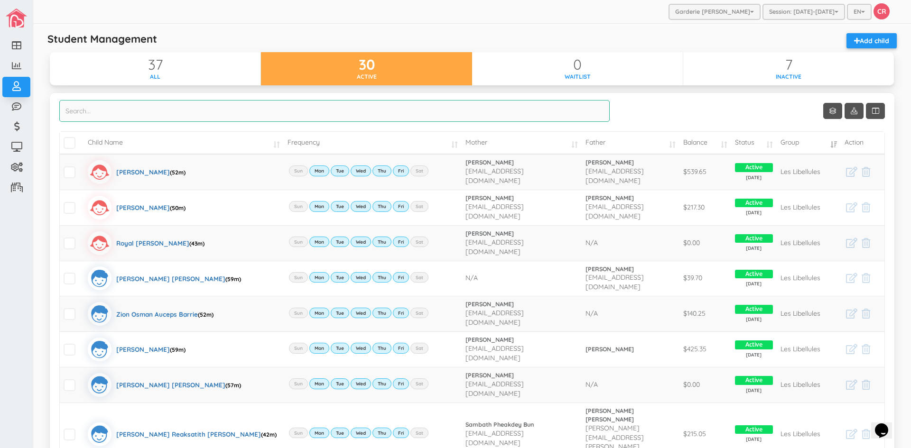
click at [111, 113] on input "search" at bounding box center [334, 111] width 550 height 22
click at [271, 142] on td "Child Name" at bounding box center [184, 143] width 200 height 22
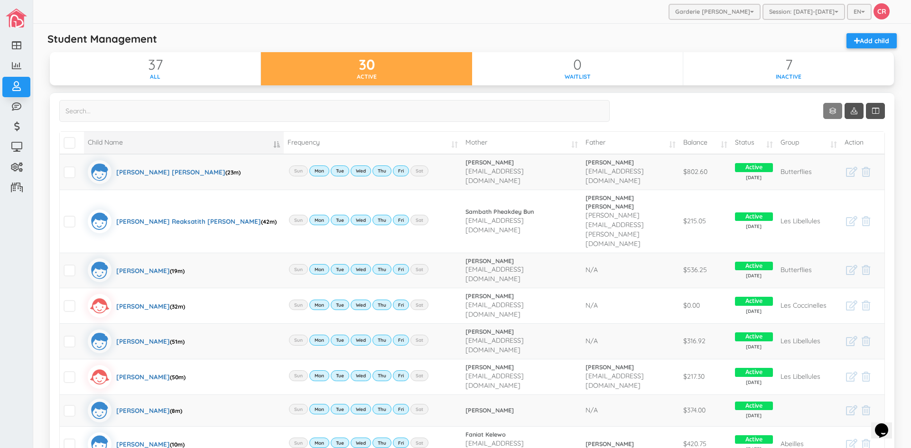
click at [824, 114] on link "Show 10 rows" at bounding box center [832, 111] width 19 height 16
click at [822, 168] on link "50" at bounding box center [840, 166] width 72 height 15
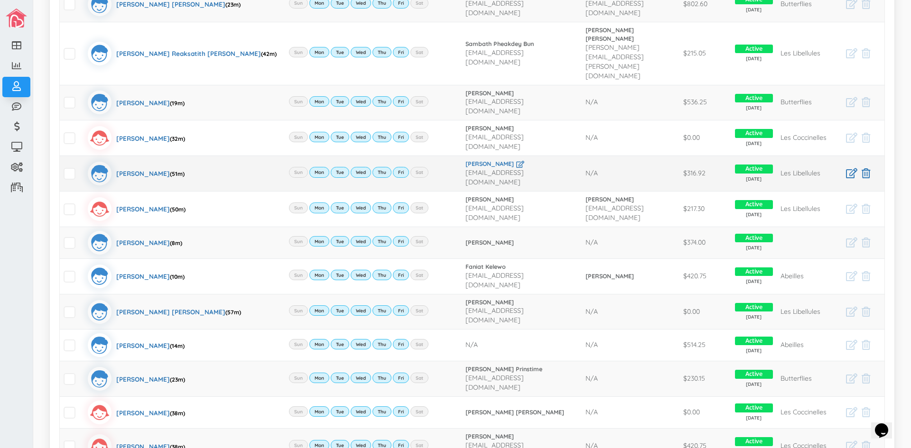
scroll to position [190, 0]
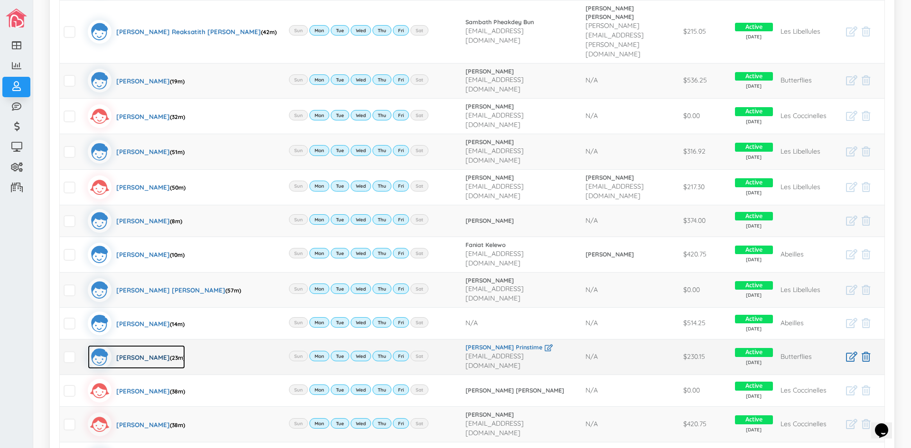
click at [145, 345] on div "Jonathan Jay Pristime (23m)" at bounding box center [150, 357] width 69 height 24
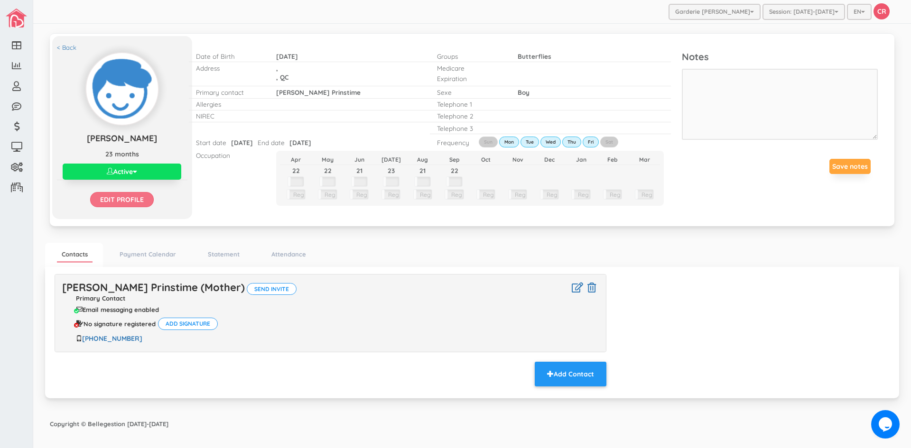
click at [135, 200] on input "Edit profile" at bounding box center [122, 199] width 64 height 15
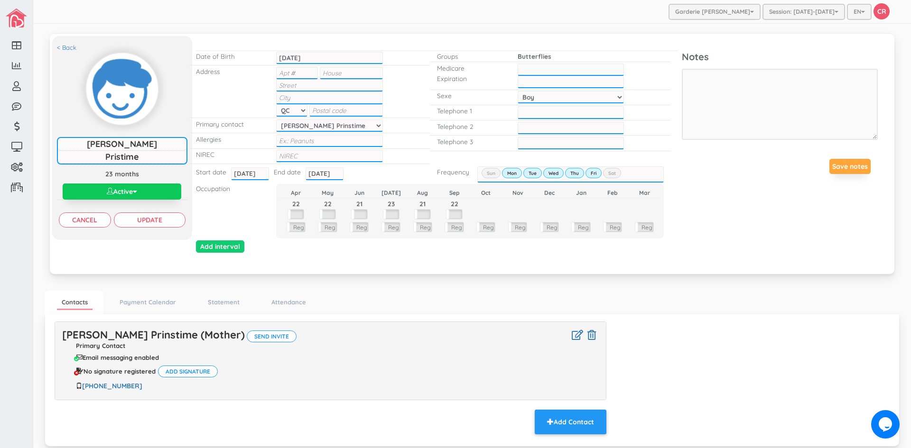
click at [137, 192] on span "button" at bounding box center [135, 191] width 4 height 7
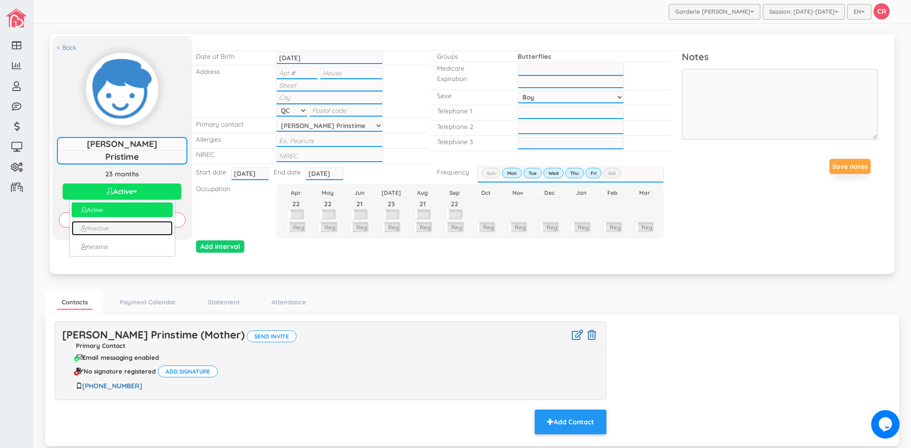
click at [123, 225] on link "Inactive" at bounding box center [122, 228] width 101 height 15
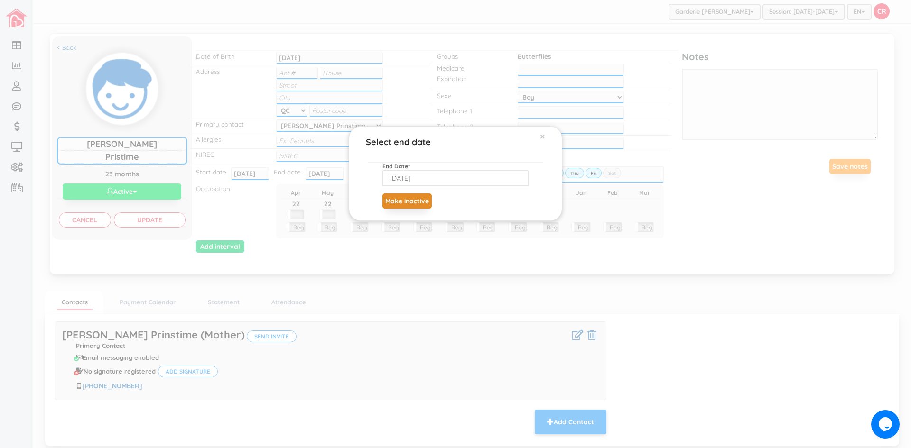
click at [402, 206] on button "Make inactive" at bounding box center [406, 201] width 49 height 15
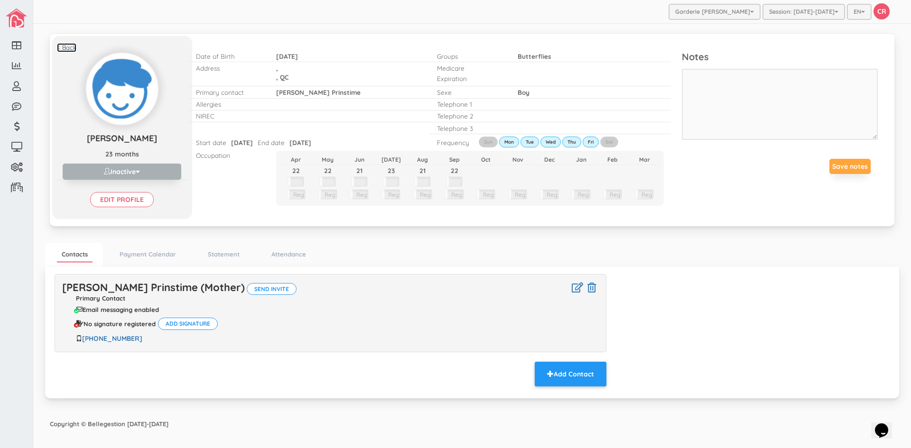
click at [67, 50] on link "< Back" at bounding box center [66, 47] width 19 height 9
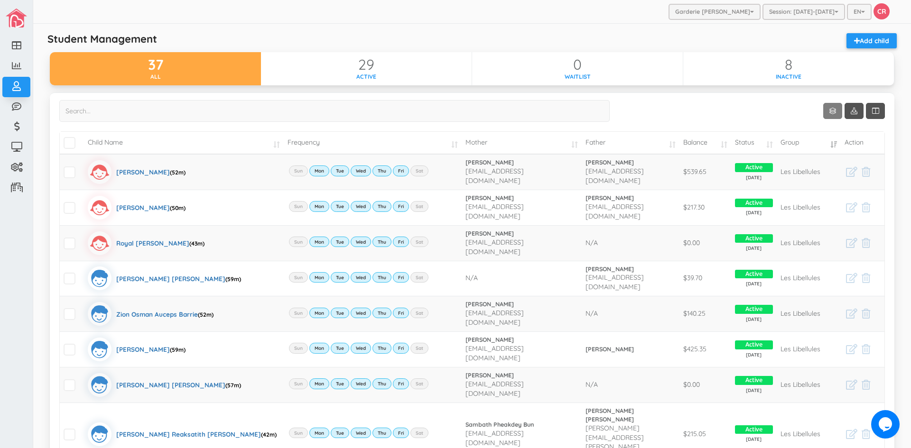
click at [827, 109] on link "Show 10 rows" at bounding box center [832, 111] width 19 height 16
click at [819, 163] on link "50" at bounding box center [840, 166] width 72 height 15
click at [265, 141] on td "Child Name" at bounding box center [184, 143] width 200 height 22
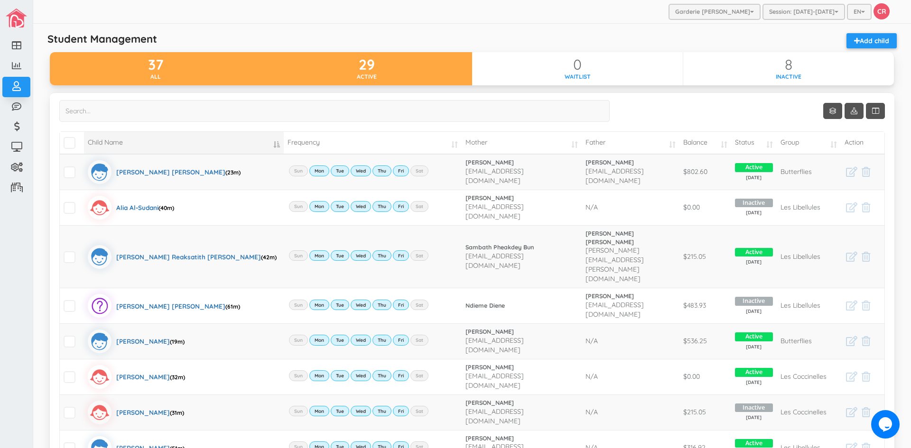
click at [376, 63] on div "29" at bounding box center [366, 65] width 211 height 16
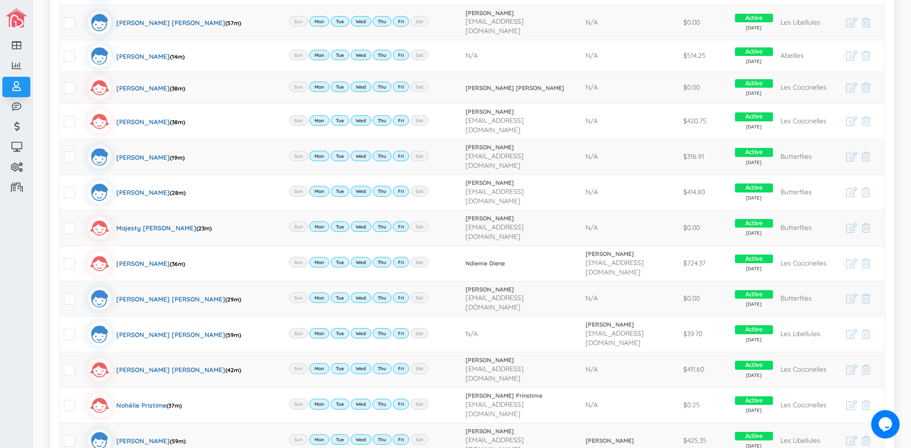
scroll to position [475, 0]
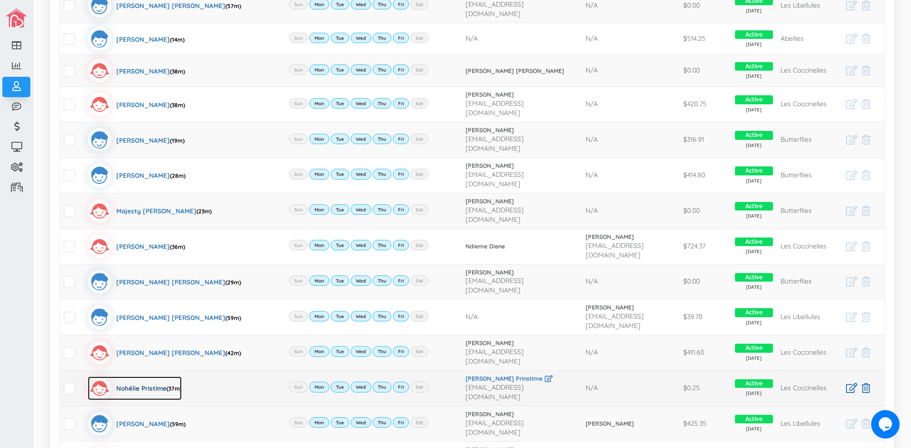
click at [139, 377] on div "Nohélie Pristime (37m)" at bounding box center [148, 389] width 65 height 24
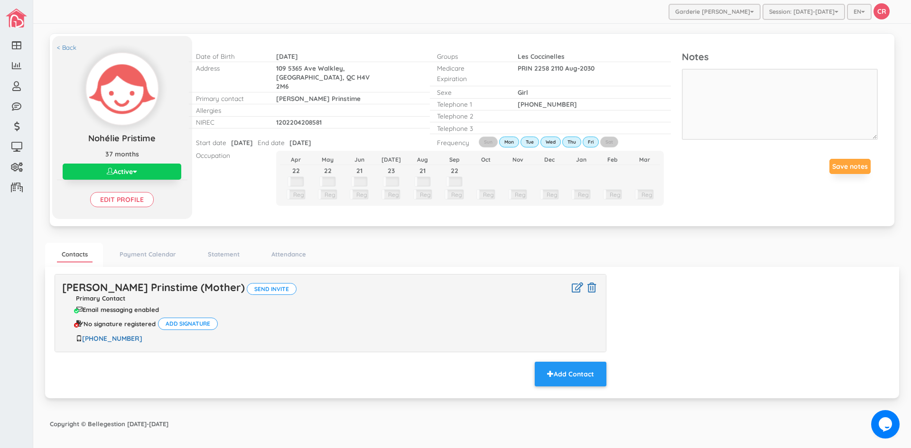
click at [140, 169] on button "Active" at bounding box center [122, 172] width 119 height 16
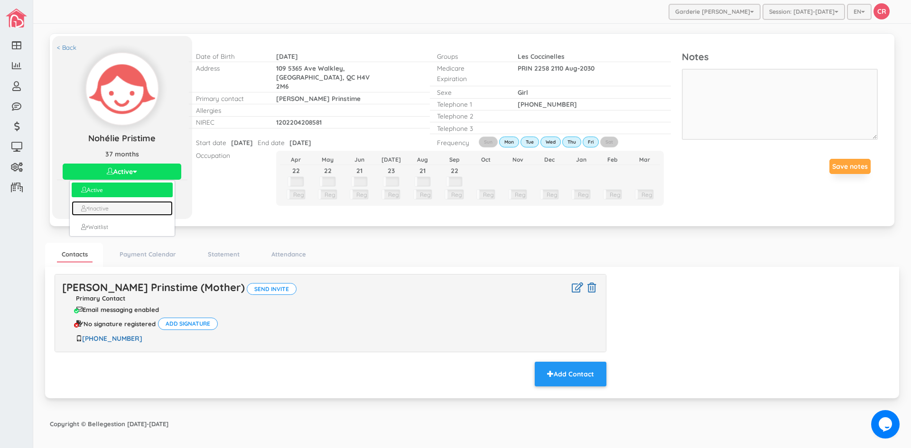
click at [122, 206] on link "Inactive" at bounding box center [122, 208] width 101 height 15
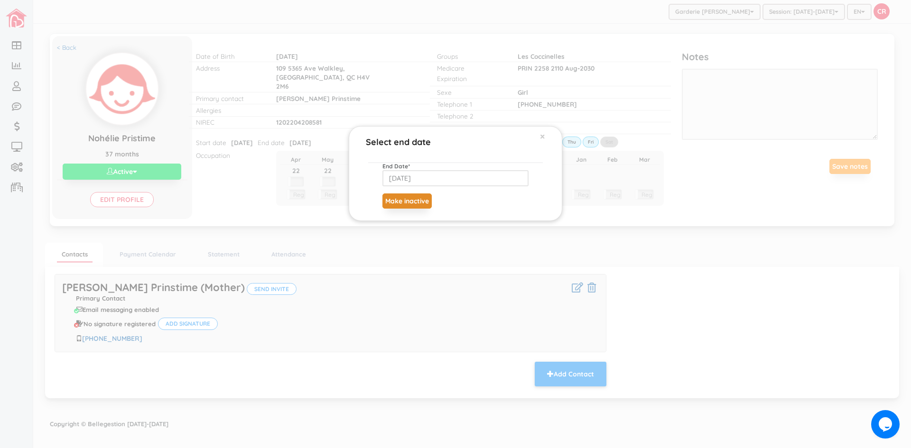
click at [416, 202] on button "Make inactive" at bounding box center [406, 201] width 49 height 15
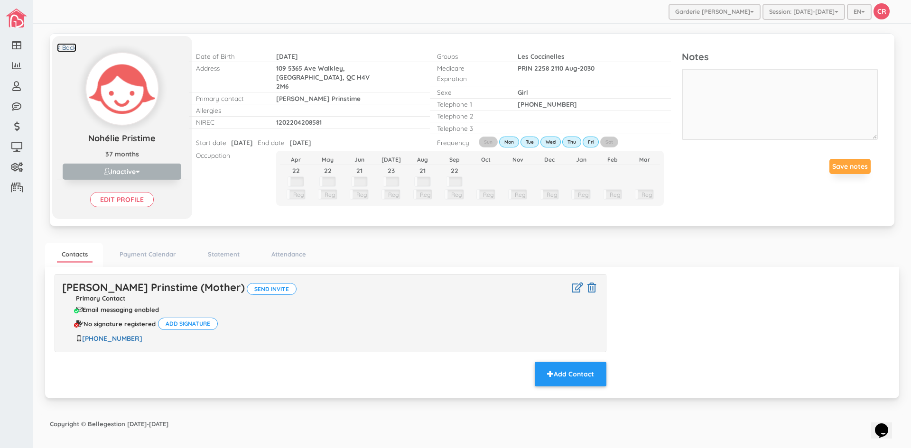
drag, startPoint x: 0, startPoint y: 0, endPoint x: 66, endPoint y: 48, distance: 81.5
click at [66, 48] on link "< Back" at bounding box center [66, 47] width 19 height 9
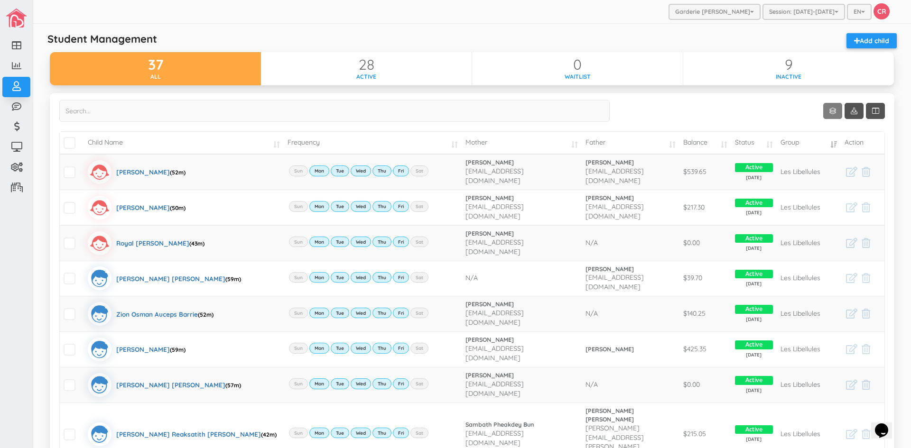
click at [825, 112] on link "Show 10 rows" at bounding box center [832, 111] width 19 height 16
click at [824, 161] on link "50" at bounding box center [840, 166] width 72 height 15
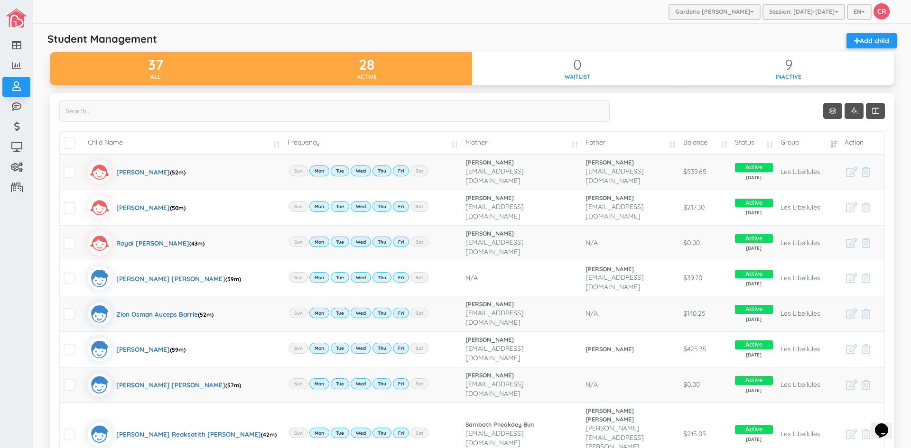
click at [425, 74] on div "active" at bounding box center [366, 77] width 211 height 8
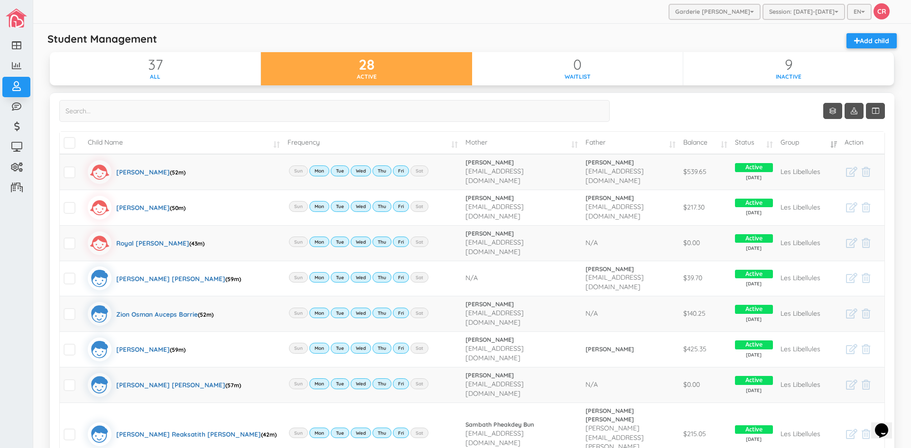
click at [274, 146] on td "Child Name" at bounding box center [184, 143] width 200 height 22
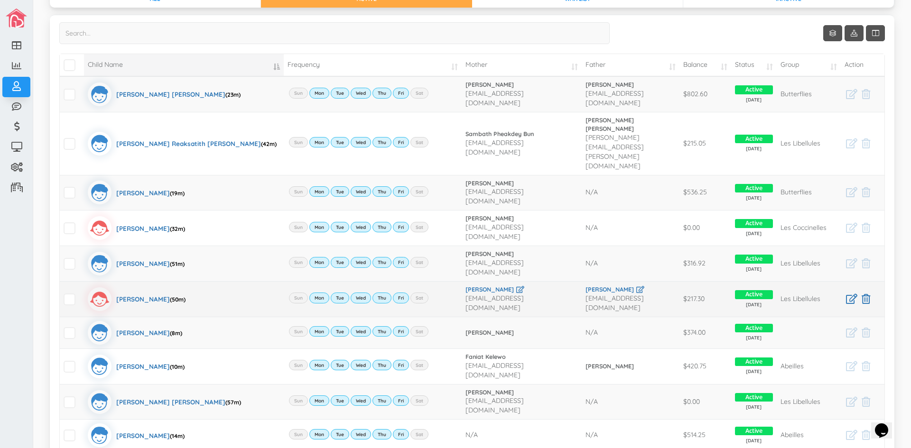
scroll to position [95, 0]
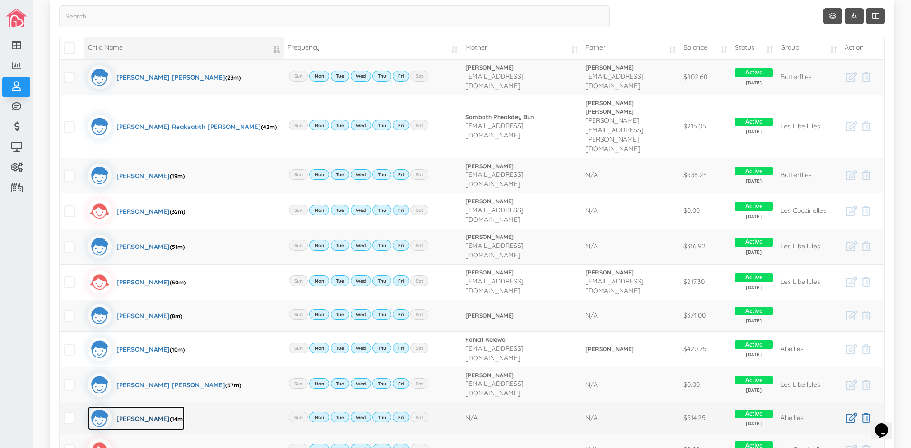
click at [152, 407] on div "[PERSON_NAME] (14m)" at bounding box center [150, 419] width 68 height 24
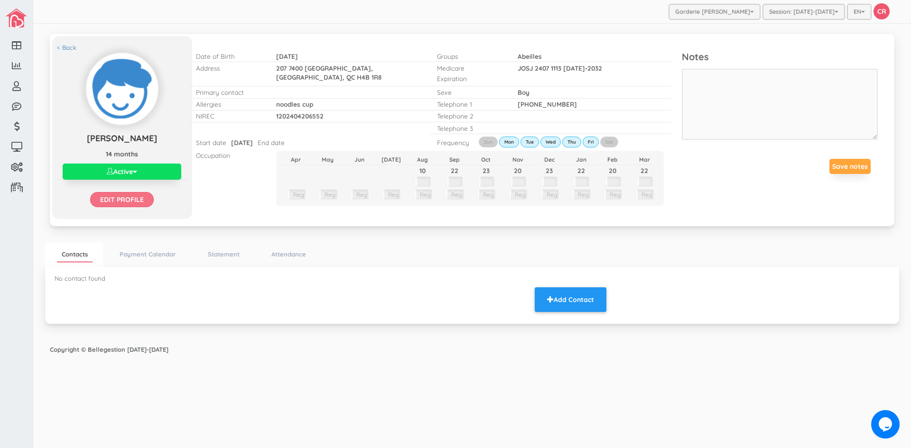
click at [140, 198] on input "Edit profile" at bounding box center [122, 199] width 64 height 15
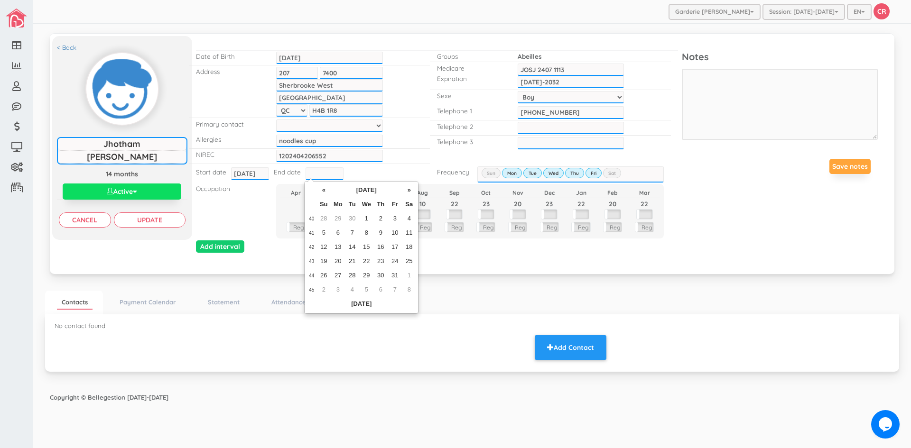
click at [307, 174] on input "text" at bounding box center [325, 174] width 38 height 12
click at [322, 192] on th "«" at bounding box center [323, 191] width 14 height 14
click at [382, 248] on td "18" at bounding box center [380, 248] width 14 height 14
type input "[DATE]"
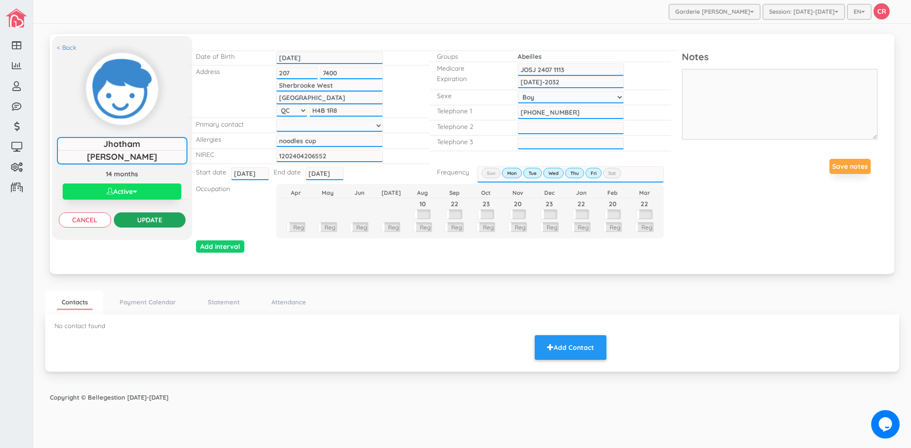
click at [147, 217] on input "Update" at bounding box center [150, 220] width 72 height 15
click at [131, 187] on button "Active" at bounding box center [122, 192] width 119 height 16
click at [115, 224] on link "Inactive" at bounding box center [122, 228] width 101 height 15
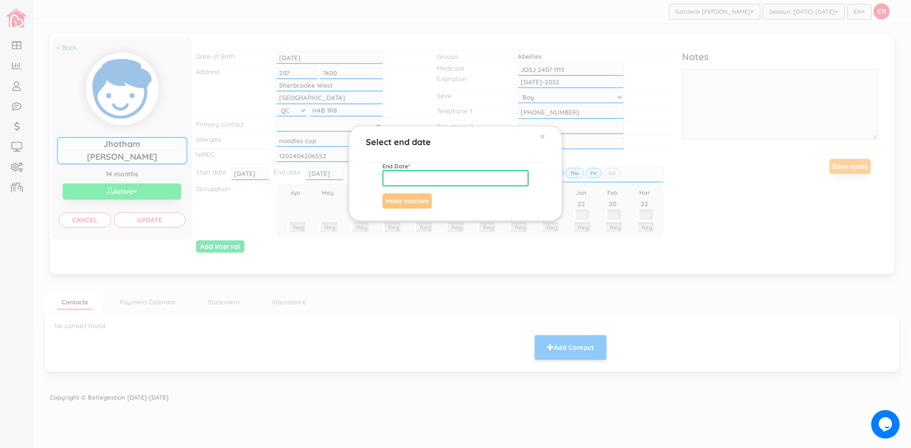
click at [402, 173] on input "text" at bounding box center [455, 178] width 146 height 16
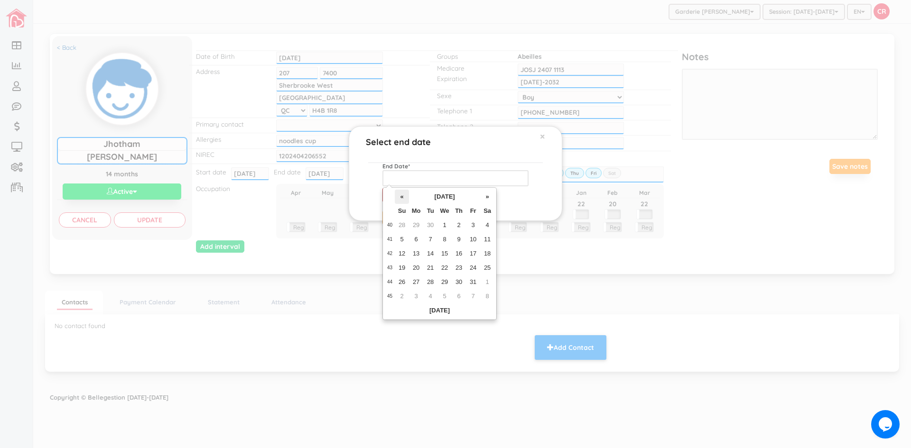
click at [399, 195] on th "«" at bounding box center [402, 197] width 14 height 14
click at [463, 254] on td "18" at bounding box center [459, 254] width 14 height 14
type input "[DATE]"
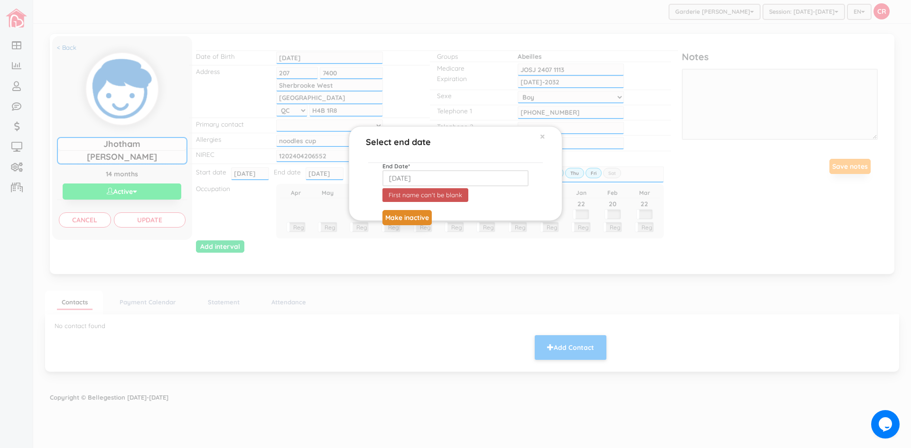
click at [400, 216] on button "Make inactive" at bounding box center [406, 217] width 49 height 15
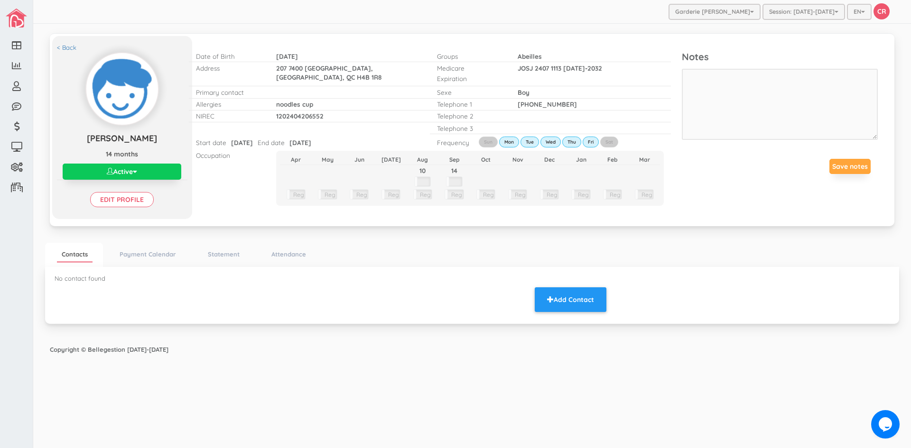
click at [121, 172] on button "Active" at bounding box center [122, 172] width 119 height 16
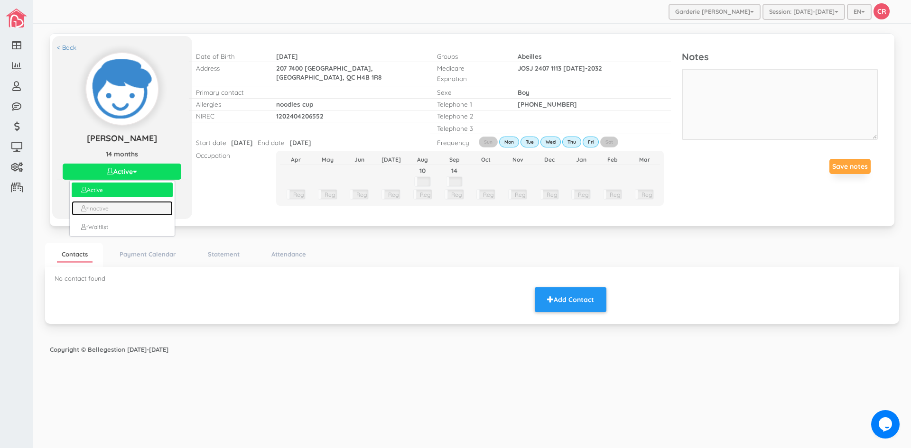
click at [124, 210] on link "Inactive" at bounding box center [122, 208] width 101 height 15
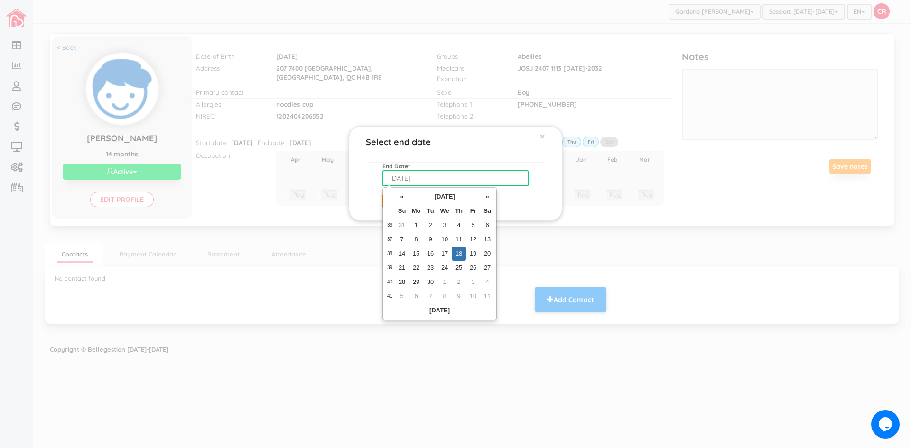
click at [433, 177] on input "2025-09-18" at bounding box center [455, 178] width 146 height 16
click at [401, 197] on th "«" at bounding box center [402, 197] width 14 height 14
click at [415, 265] on td "18" at bounding box center [416, 268] width 14 height 14
type input "2025-08-18"
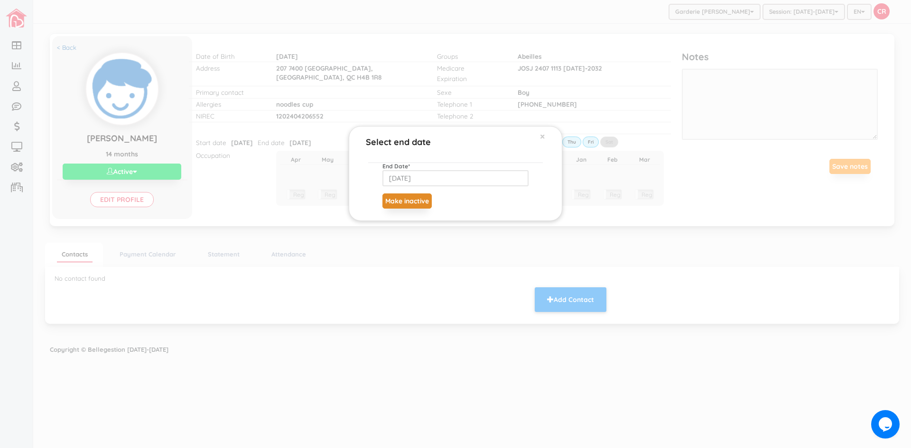
click at [411, 203] on button "Make inactive" at bounding box center [406, 201] width 49 height 15
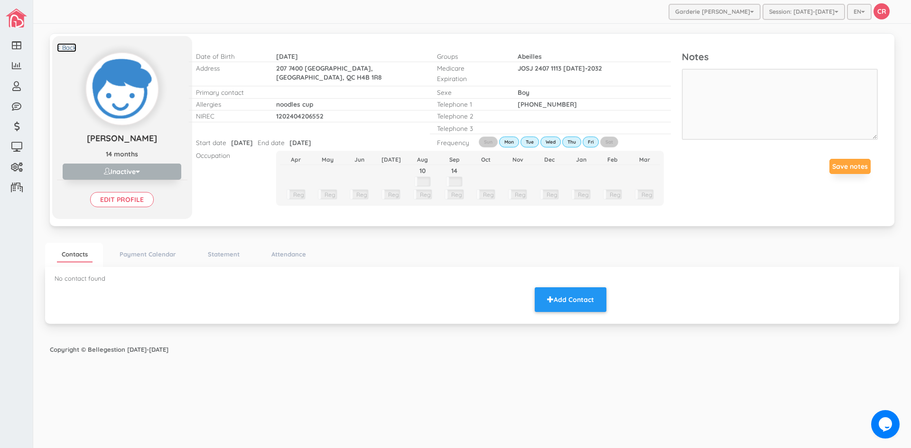
click at [70, 48] on link "< Back" at bounding box center [66, 47] width 19 height 9
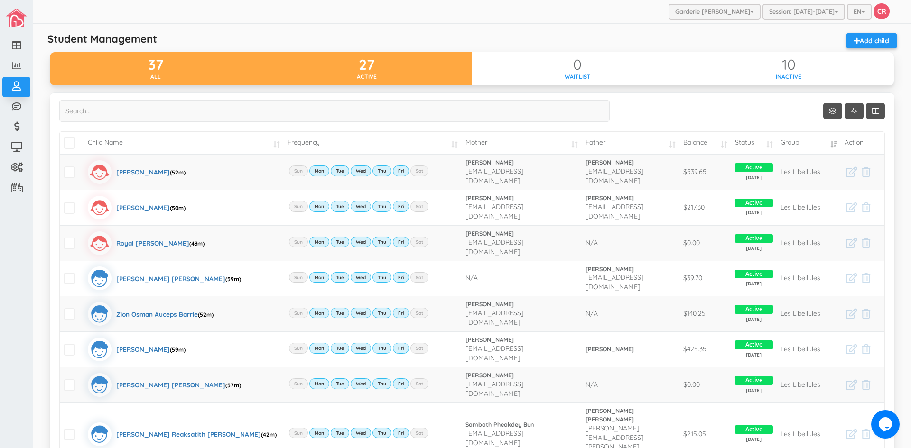
click at [414, 72] on div "27" at bounding box center [366, 65] width 211 height 16
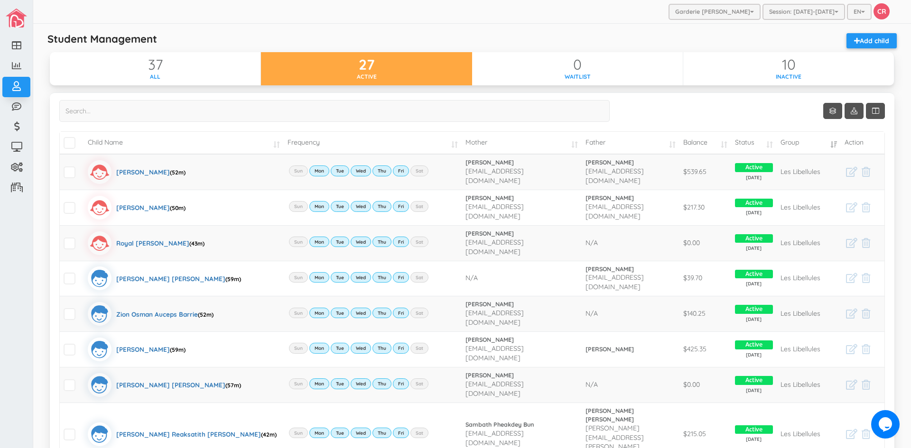
click at [273, 148] on td "Child Name" at bounding box center [184, 143] width 200 height 22
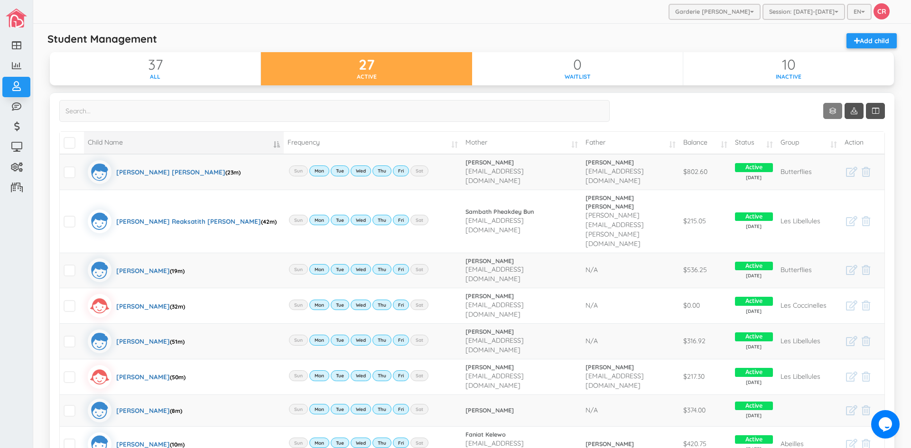
click at [825, 111] on link "Show 10 rows" at bounding box center [832, 111] width 19 height 16
click at [820, 166] on link "50" at bounding box center [840, 166] width 72 height 15
click at [868, 44] on link "Add child" at bounding box center [872, 40] width 50 height 15
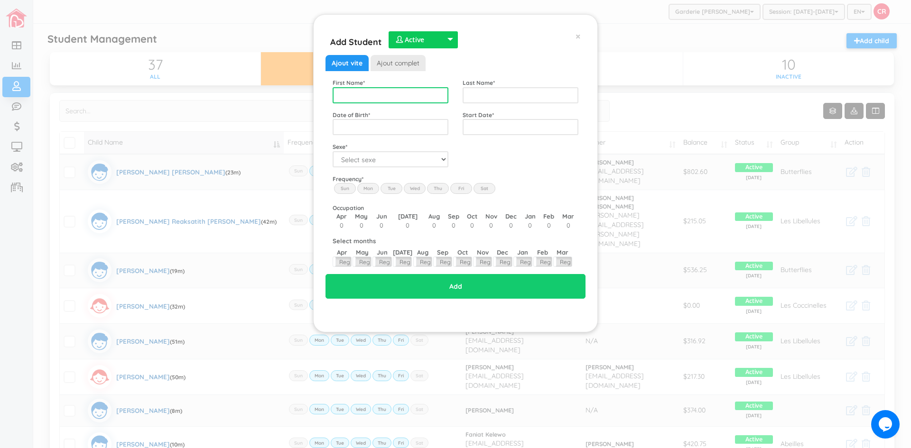
click at [338, 90] on input "text" at bounding box center [391, 95] width 116 height 16
type input "Zimal"
type input "Jabeen"
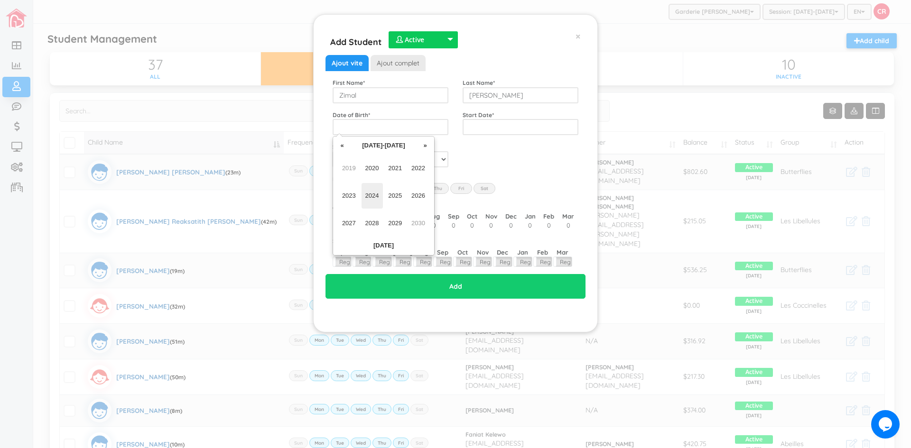
click at [376, 193] on span "2024" at bounding box center [372, 196] width 21 height 26
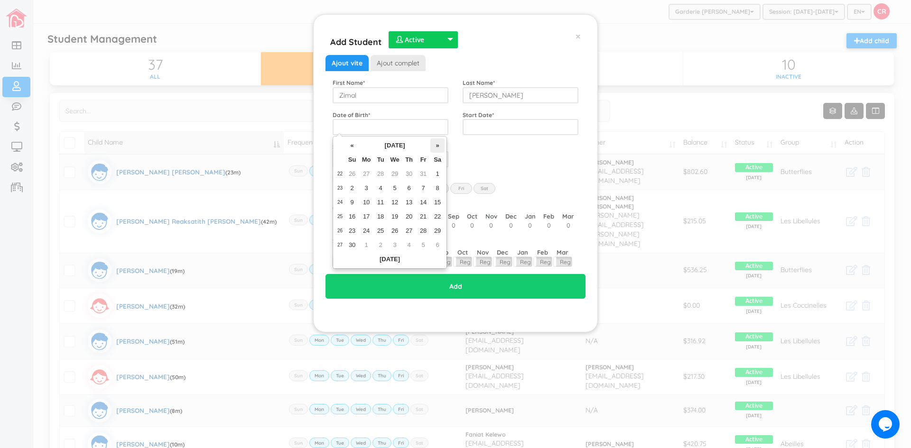
click at [439, 147] on th "»" at bounding box center [437, 146] width 14 height 14
click at [438, 148] on th "»" at bounding box center [437, 146] width 14 height 14
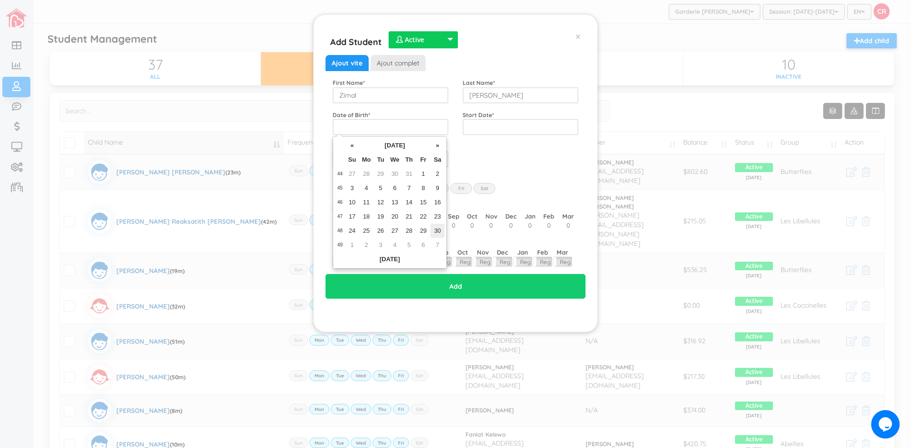
click at [439, 230] on td "30" at bounding box center [437, 231] width 14 height 14
type input "2024-11-30"
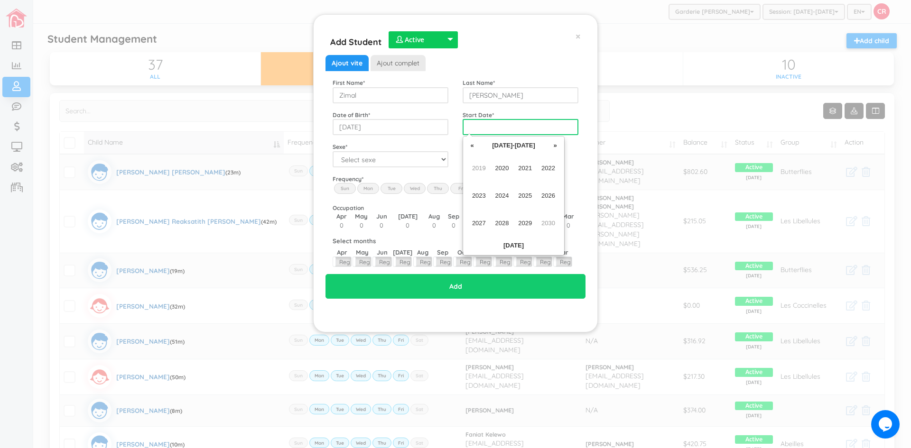
click at [512, 124] on input "text" at bounding box center [521, 127] width 116 height 16
click at [529, 199] on span "2025" at bounding box center [524, 196] width 21 height 26
click at [501, 226] on span "Oct" at bounding box center [502, 224] width 21 height 26
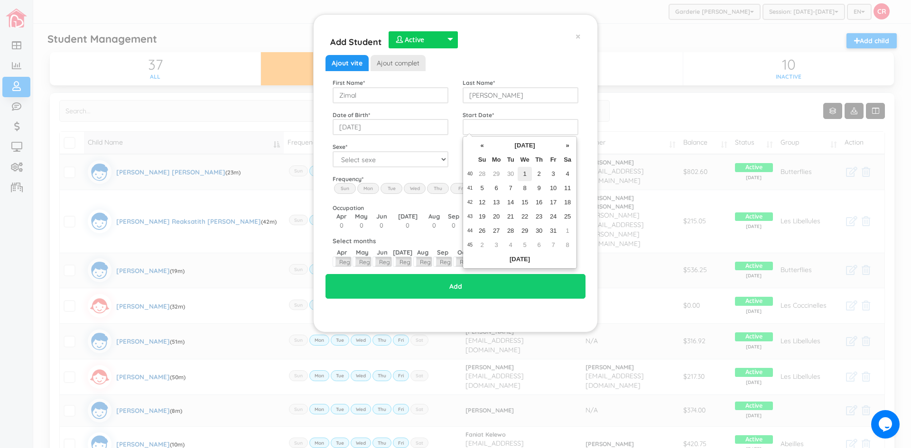
click at [526, 175] on td "1" at bounding box center [525, 174] width 14 height 14
type input "2025-10-01"
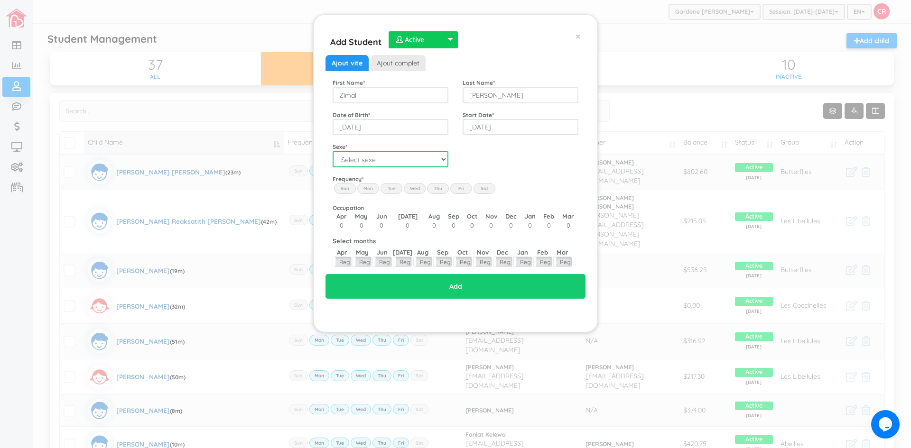
click at [444, 160] on select "Select sexe Boy Girl" at bounding box center [391, 159] width 116 height 16
select select "2"
click at [333, 151] on select "Select sexe Boy Girl" at bounding box center [391, 159] width 116 height 16
click at [369, 187] on label "Mon" at bounding box center [368, 188] width 22 height 10
click at [0, 0] on input "Mon" at bounding box center [0, 0] width 0 height 0
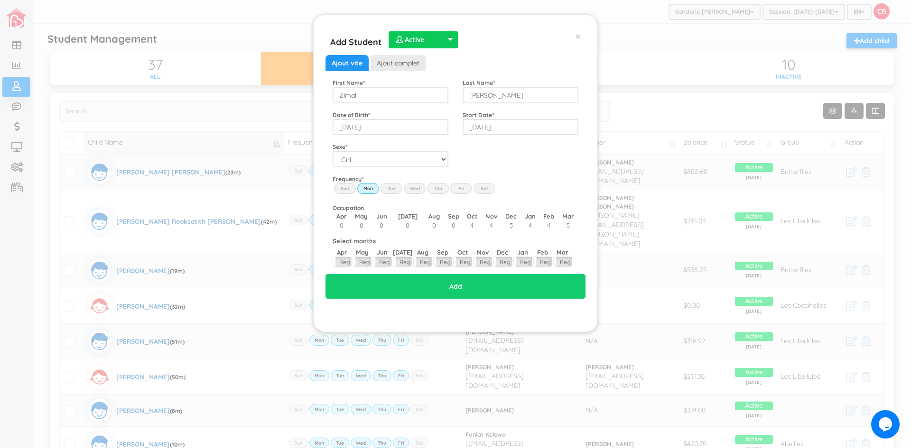
click at [391, 186] on label "Tue" at bounding box center [392, 188] width 22 height 10
click at [0, 0] on input "Tue" at bounding box center [0, 0] width 0 height 0
click at [414, 188] on label "Wed" at bounding box center [415, 188] width 22 height 10
click at [0, 0] on input "Wed" at bounding box center [0, 0] width 0 height 0
click at [437, 187] on label "Thu" at bounding box center [438, 188] width 22 height 10
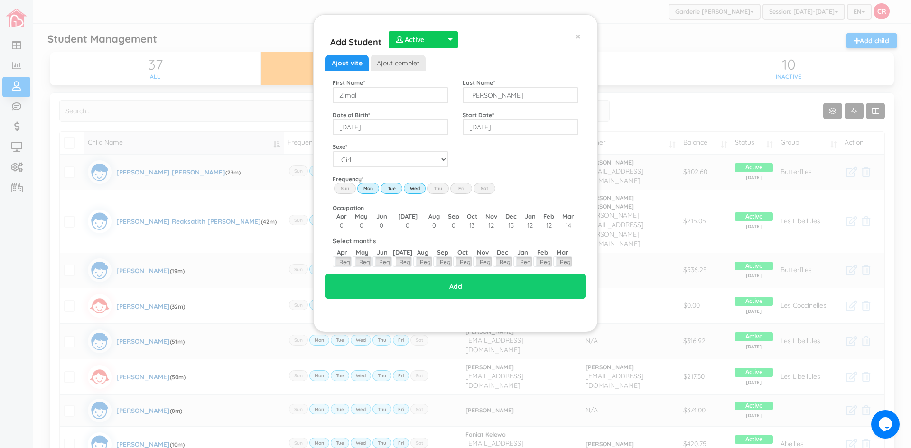
click at [0, 0] on input "Thu" at bounding box center [0, 0] width 0 height 0
click at [460, 186] on label "Fri" at bounding box center [461, 188] width 22 height 10
click at [0, 0] on input "Fri" at bounding box center [0, 0] width 0 height 0
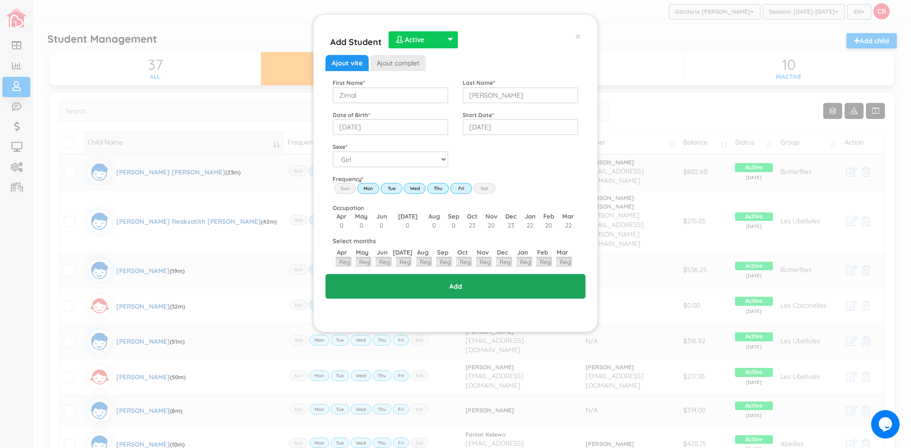
click at [463, 285] on input "Add" at bounding box center [456, 286] width 260 height 25
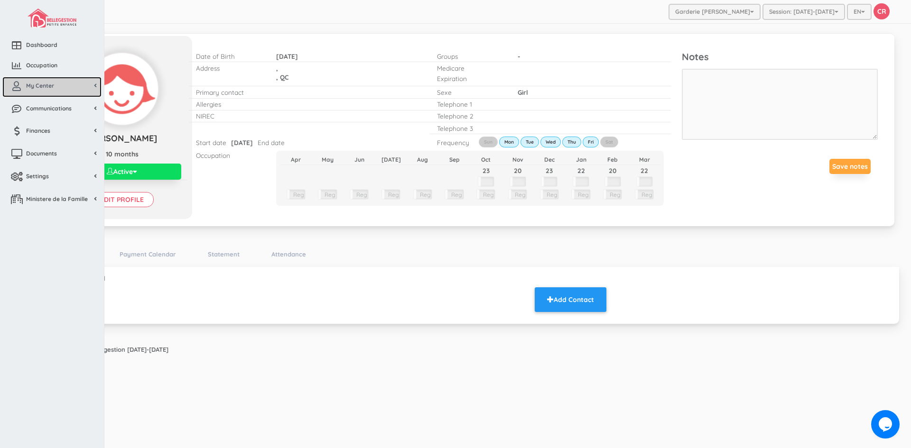
click at [51, 86] on span "My Center" at bounding box center [40, 86] width 28 height 8
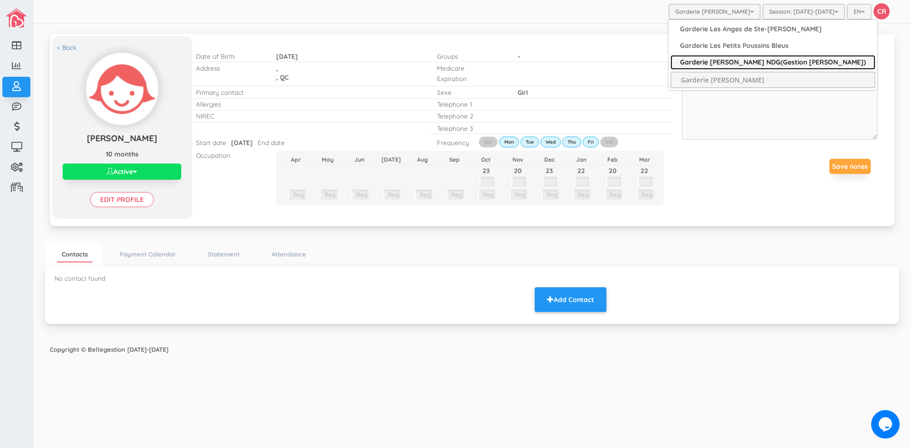
click at [754, 61] on link "Garderie [PERSON_NAME] NDG(Gestion [PERSON_NAME])" at bounding box center [772, 62] width 205 height 15
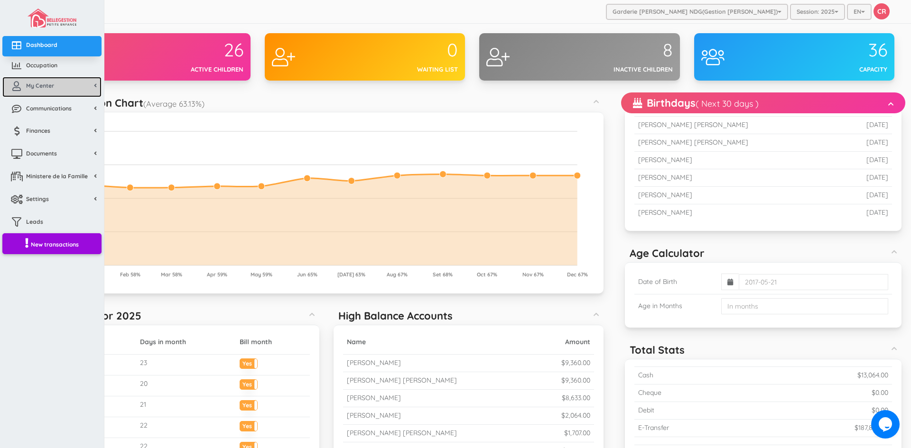
click at [55, 86] on link "My Center" at bounding box center [51, 87] width 99 height 20
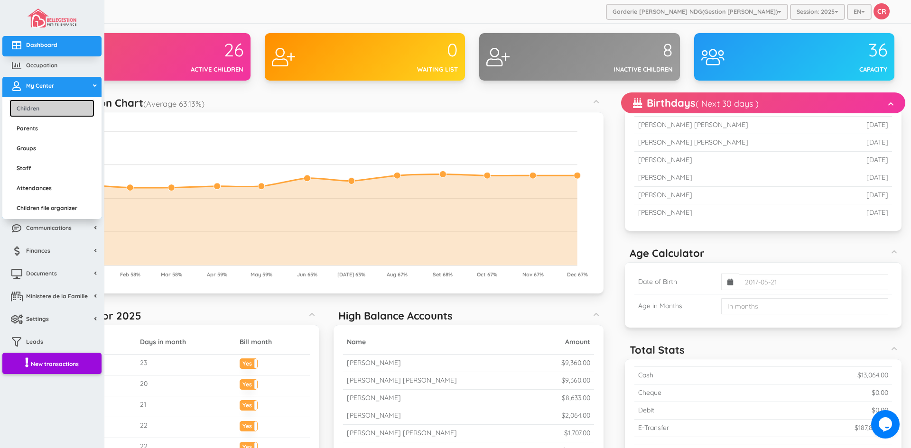
click at [48, 104] on link "Children" at bounding box center [51, 109] width 85 height 18
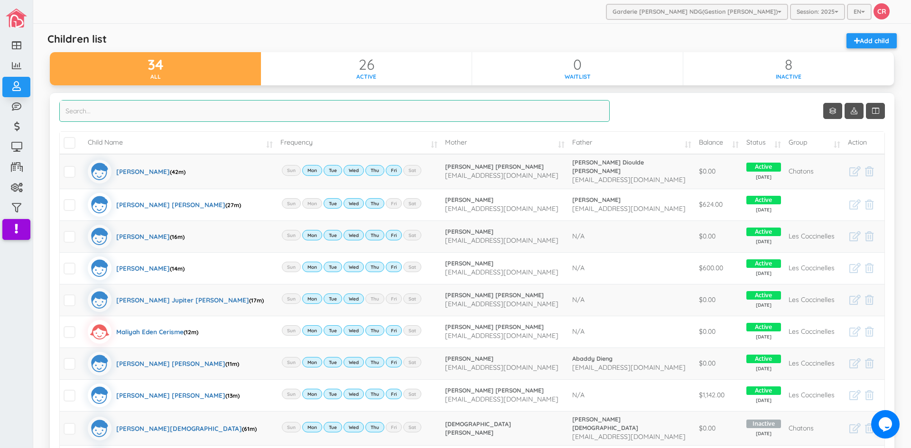
click at [71, 106] on input "search" at bounding box center [334, 111] width 550 height 22
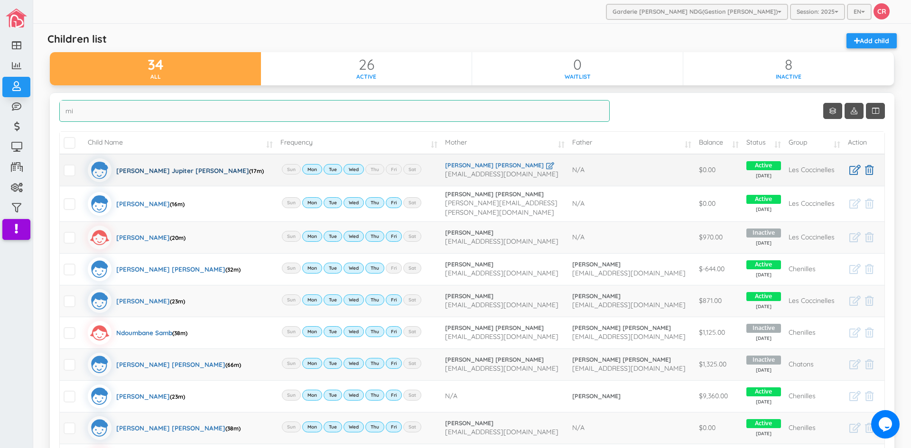
type input "mi"
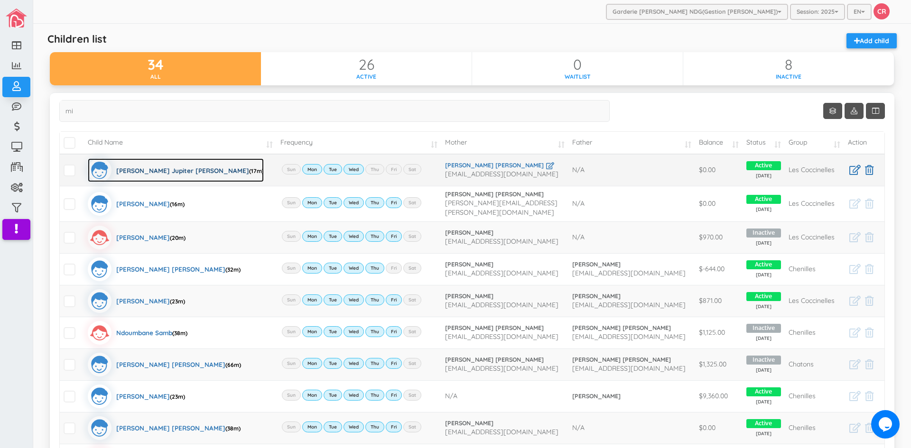
click at [150, 169] on div "[PERSON_NAME] Jupiter [PERSON_NAME] (17m)" at bounding box center [190, 170] width 148 height 24
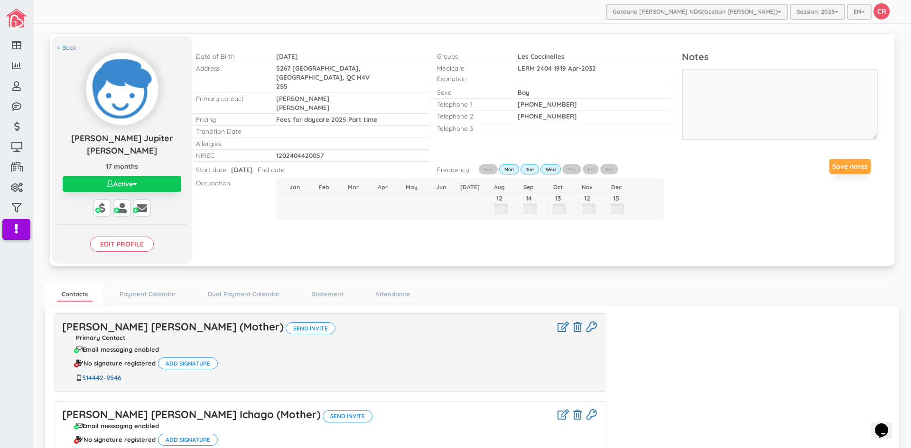
click at [130, 183] on button "Active" at bounding box center [122, 184] width 119 height 16
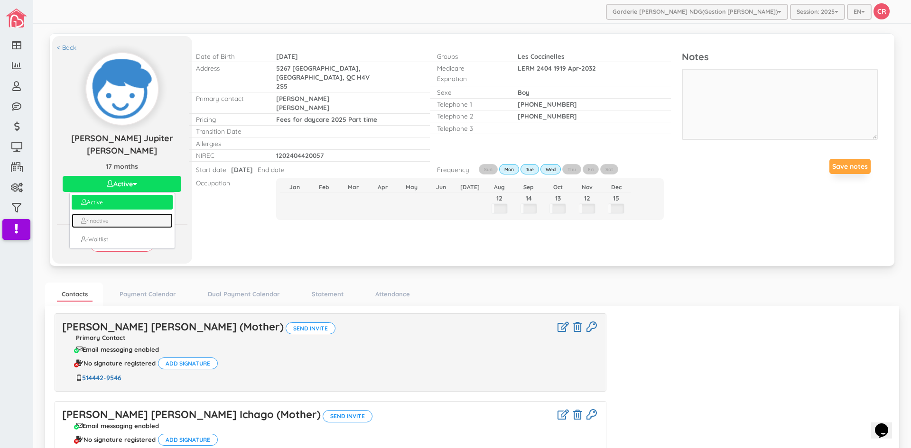
click at [118, 222] on link "Inactive" at bounding box center [122, 221] width 101 height 15
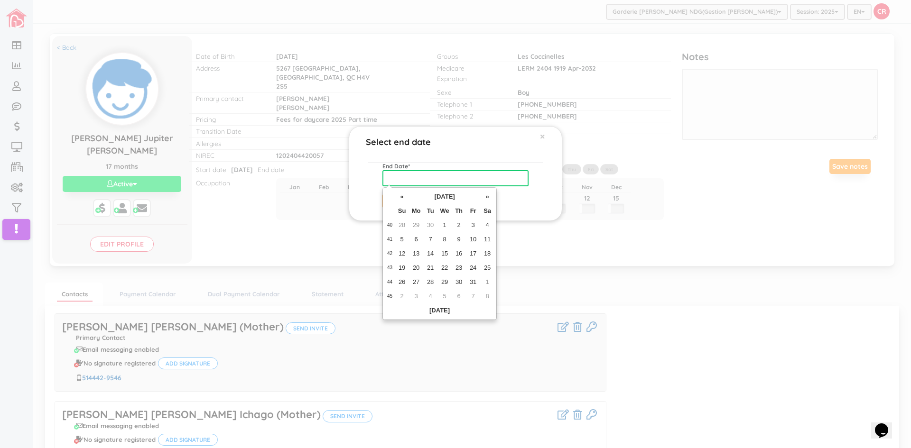
click at [394, 177] on input "text" at bounding box center [455, 178] width 146 height 16
click at [427, 223] on td "30" at bounding box center [430, 225] width 14 height 14
type input "[DATE]"
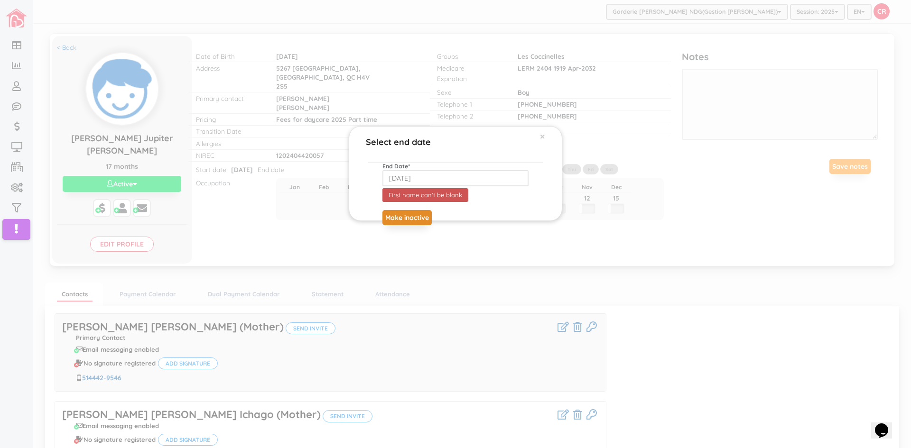
click at [404, 217] on button "Make inactive" at bounding box center [406, 217] width 49 height 15
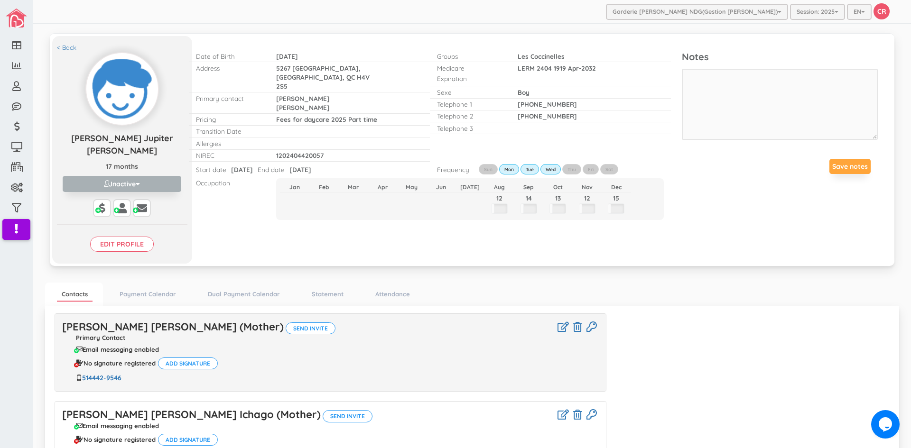
click at [588, 289] on ul "Contacts Payment Calendar Dual Payment Calendar Statement Attendance" at bounding box center [472, 295] width 854 height 24
click at [66, 43] on link "< Back" at bounding box center [66, 47] width 19 height 9
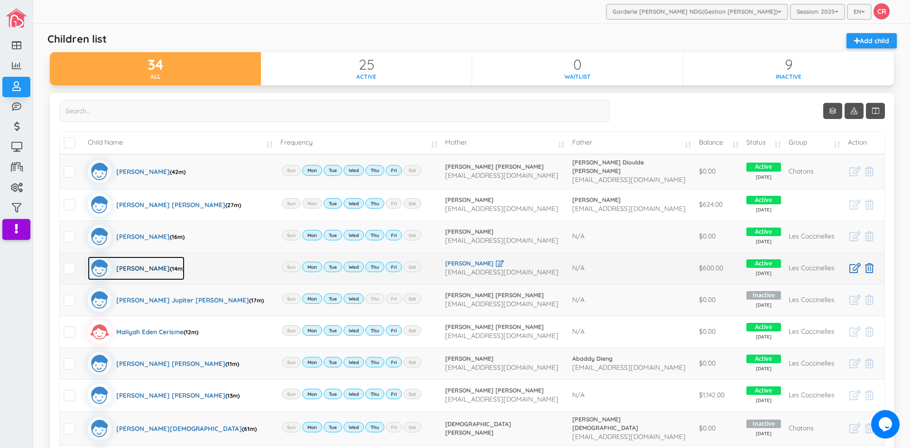
click at [143, 264] on div "[PERSON_NAME] (14m)" at bounding box center [150, 269] width 68 height 24
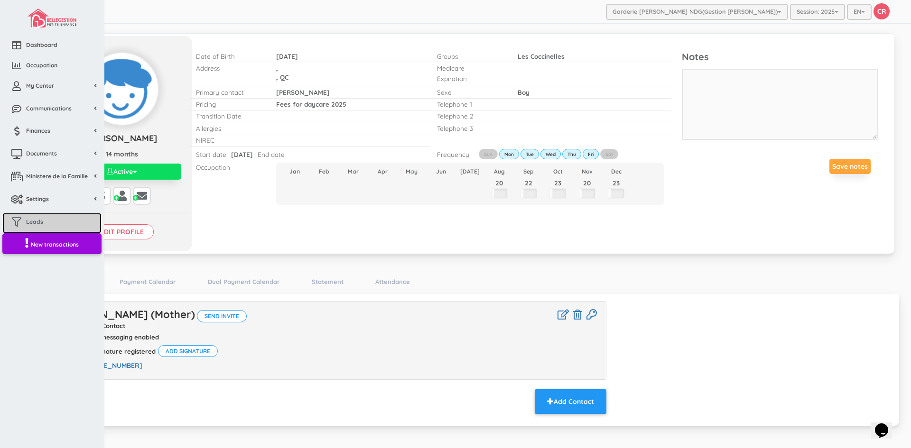
click at [38, 223] on span "Leads" at bounding box center [34, 222] width 17 height 8
